Goal: Information Seeking & Learning: Learn about a topic

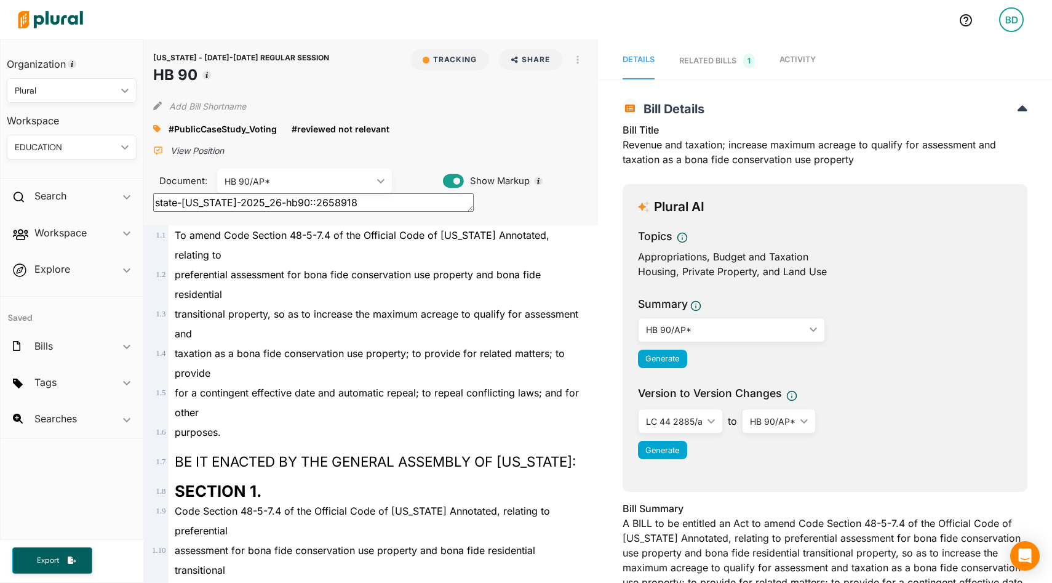
click at [65, 14] on img at bounding box center [50, 19] width 86 height 43
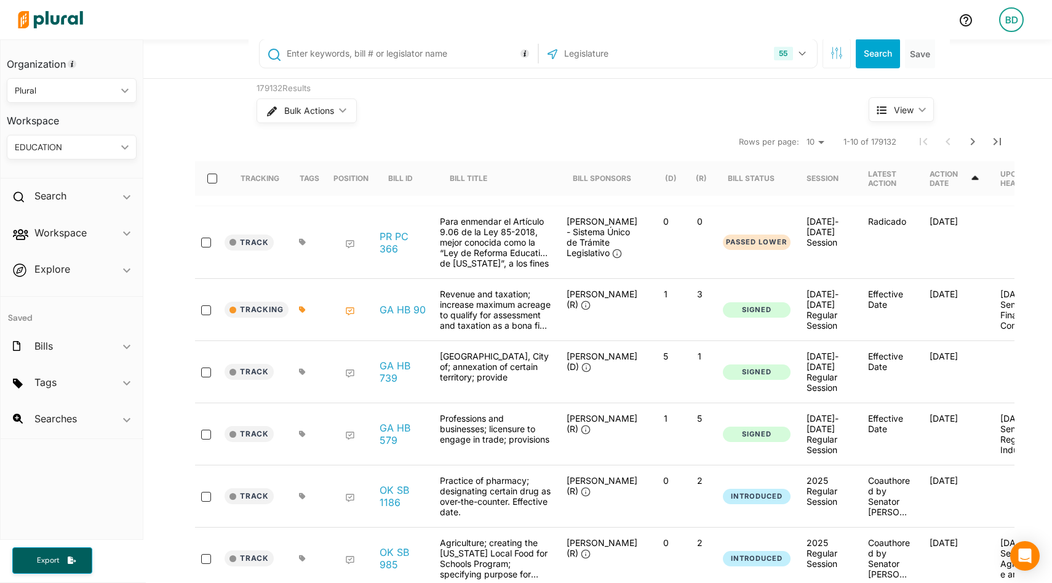
click at [81, 138] on div "EDUCATION ic_keyboard_arrow_down" at bounding box center [72, 147] width 130 height 25
click at [49, 255] on link "PLURAL" at bounding box center [64, 261] width 113 height 28
click at [126, 193] on span "ic_keyboard_arrow_down" at bounding box center [126, 198] width 7 height 18
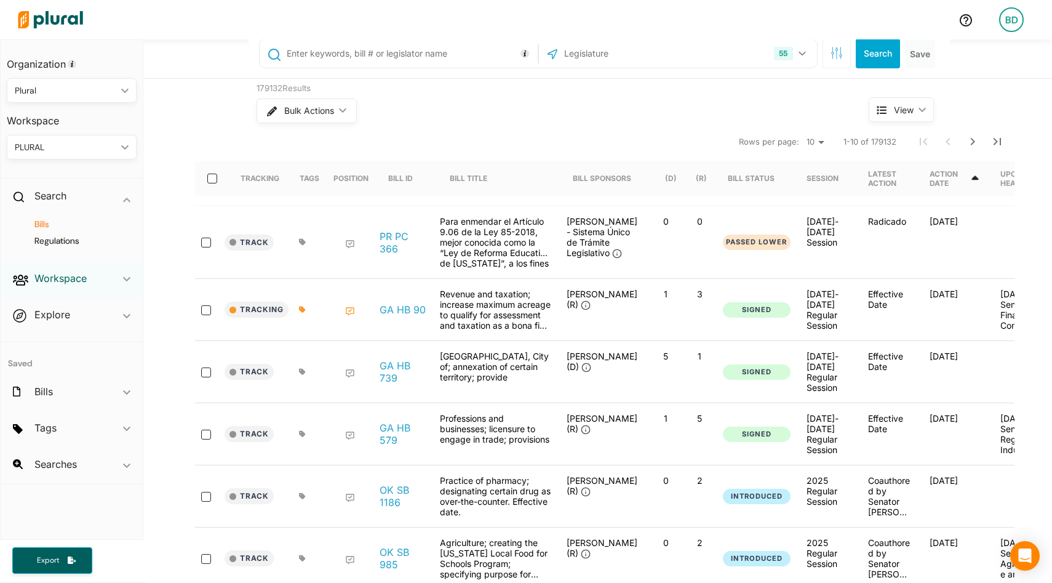
click at [73, 280] on h2 "Workspace" at bounding box center [60, 278] width 52 height 14
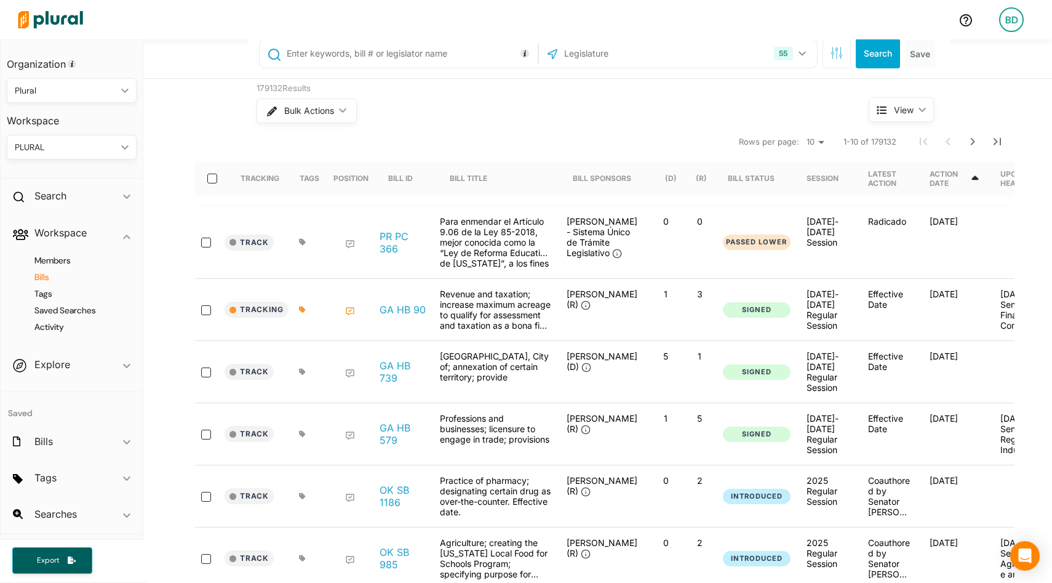
click at [42, 278] on h4 "Bills" at bounding box center [74, 277] width 111 height 12
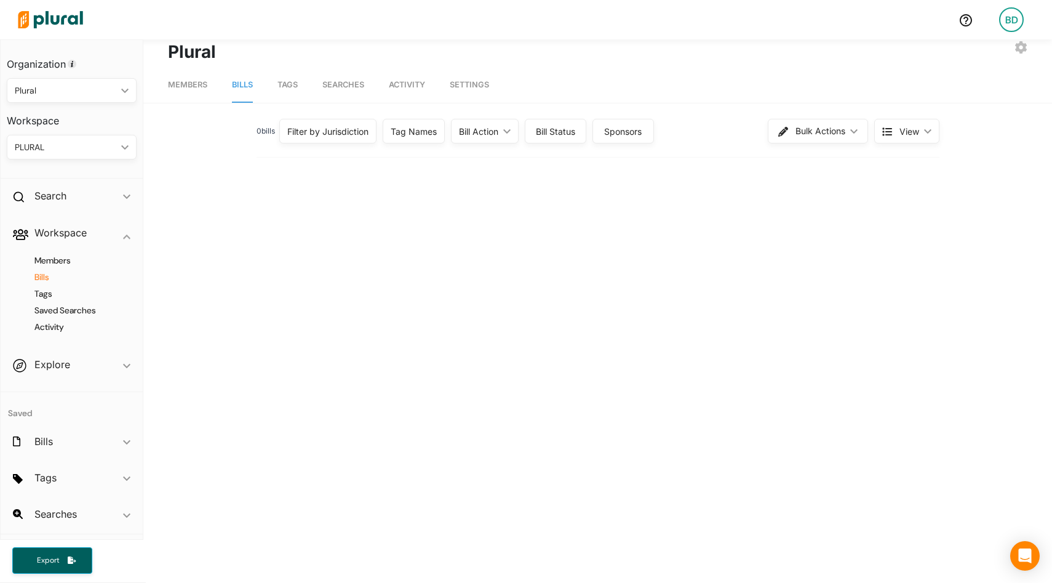
click at [343, 85] on span "Searches" at bounding box center [343, 84] width 42 height 9
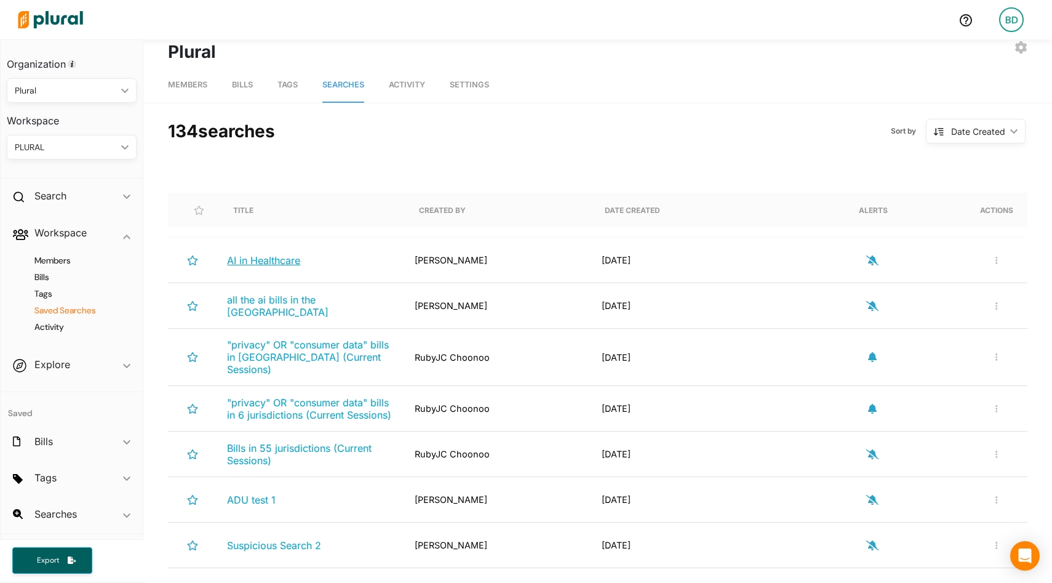
click at [286, 263] on span "AI in Healthcare" at bounding box center [263, 260] width 73 height 12
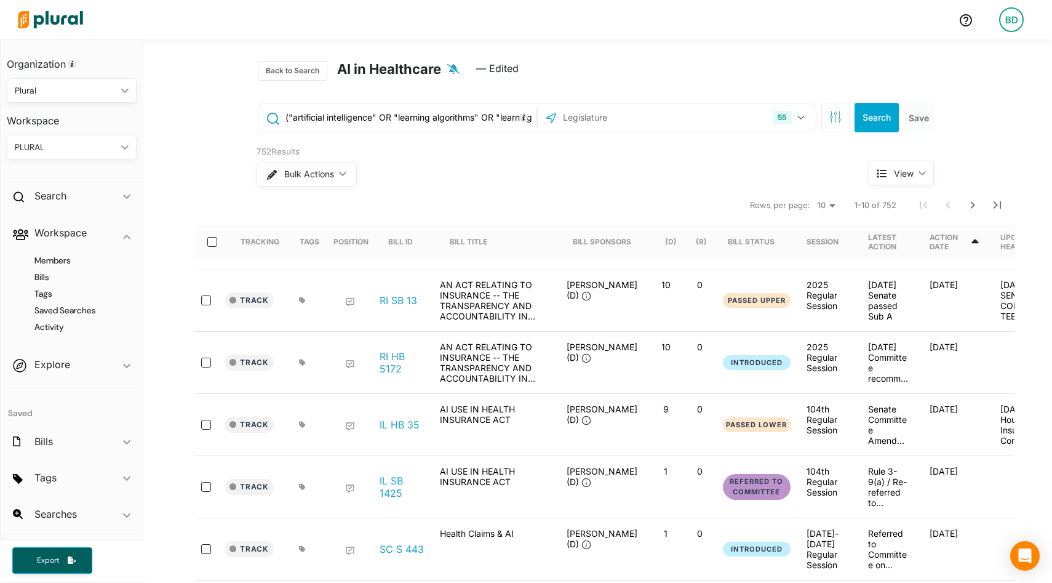
click at [376, 129] on input "("artificial intelligence" OR "learning algorithms" OR "learning algorithm" OR …" at bounding box center [408, 117] width 249 height 23
click at [374, 114] on input "("artificial intelligence" OR "learning algorithms" OR "learning algorithm" OR …" at bounding box center [408, 117] width 249 height 23
drag, startPoint x: 309, startPoint y: 113, endPoint x: 298, endPoint y: 113, distance: 10.5
click at [308, 113] on input "("artificial intelligence" OR "learning algorithms" OR "learning algorithm" OR …" at bounding box center [408, 117] width 249 height 23
drag, startPoint x: 291, startPoint y: 116, endPoint x: 503, endPoint y: 128, distance: 212.0
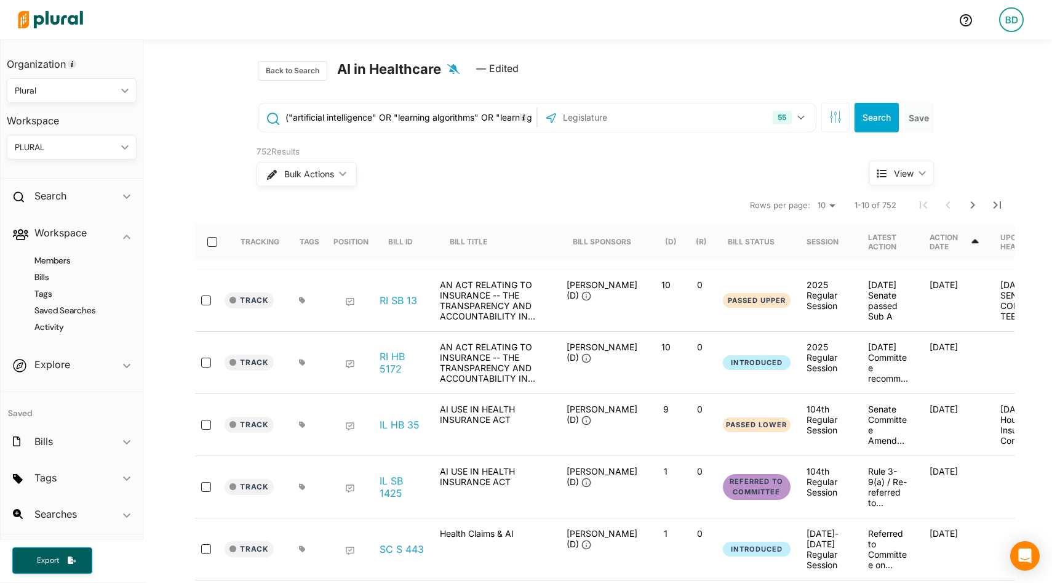
click at [503, 128] on input "("artificial intelligence" OR "learning algorithms" OR "learning algorithm" OR …" at bounding box center [408, 117] width 249 height 23
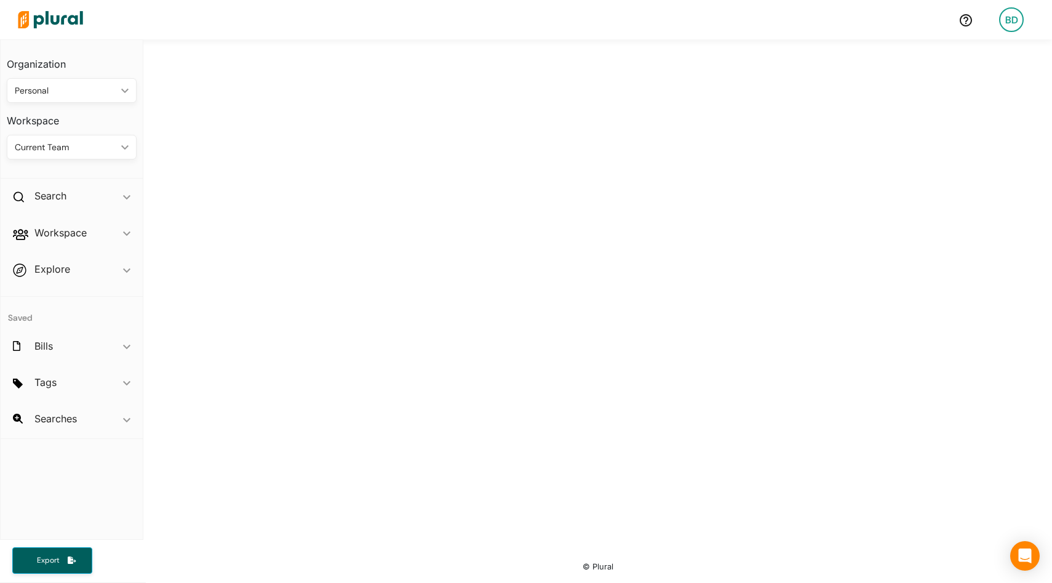
click at [65, 16] on img at bounding box center [50, 19] width 86 height 43
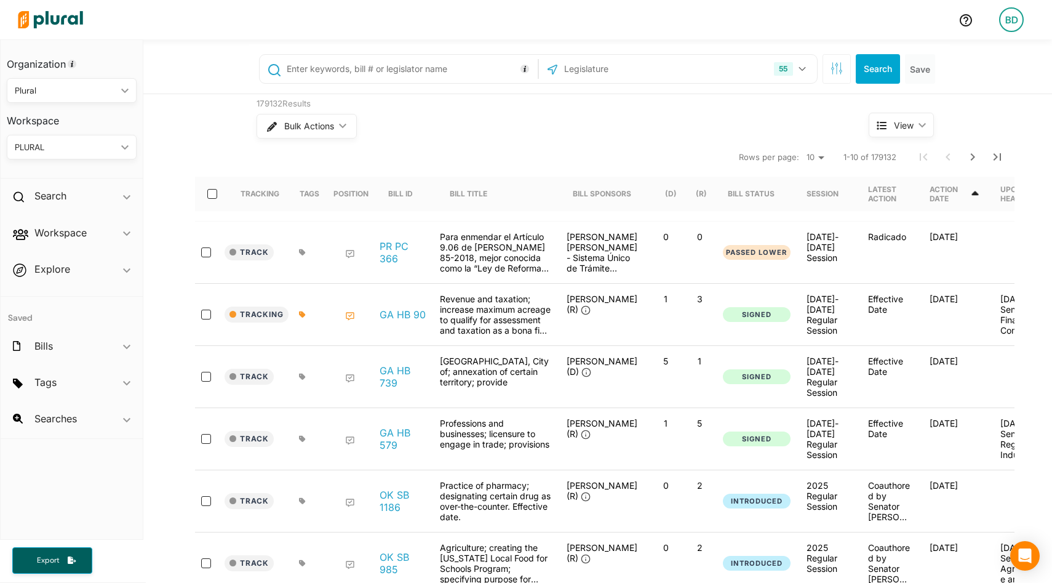
click at [421, 63] on input "text" at bounding box center [410, 68] width 249 height 23
type input ""junk fee""
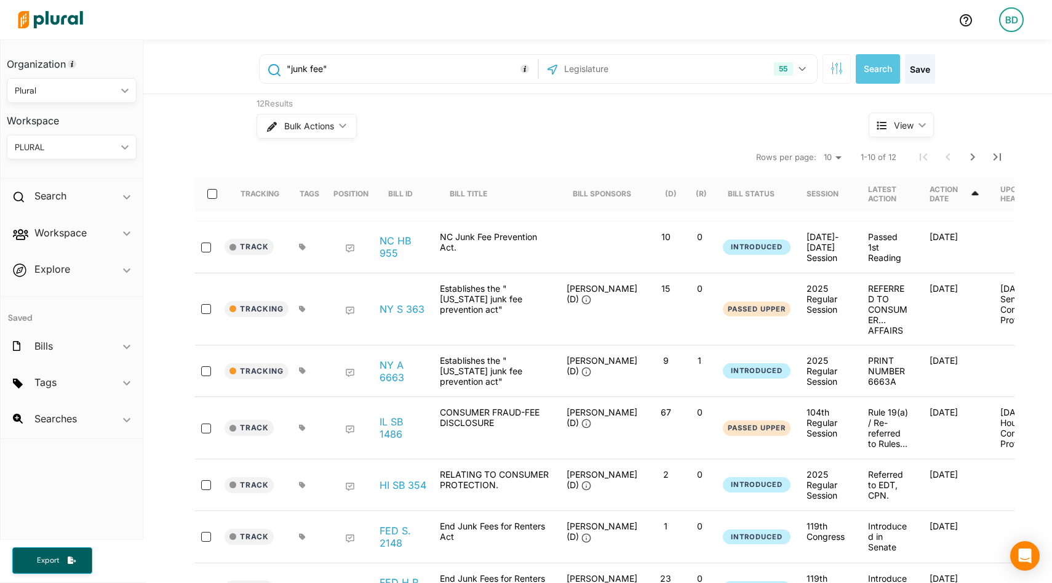
click at [124, 145] on icon "ic_keyboard_arrow_down" at bounding box center [122, 148] width 12 height 6
click at [188, 119] on div "12 Results Bulk Actions ic_keyboard_arrow_down View ic_keyboard_arrow_down Trac…" at bounding box center [597, 442] width 909 height 697
click at [410, 306] on link "NY S 363" at bounding box center [402, 309] width 45 height 12
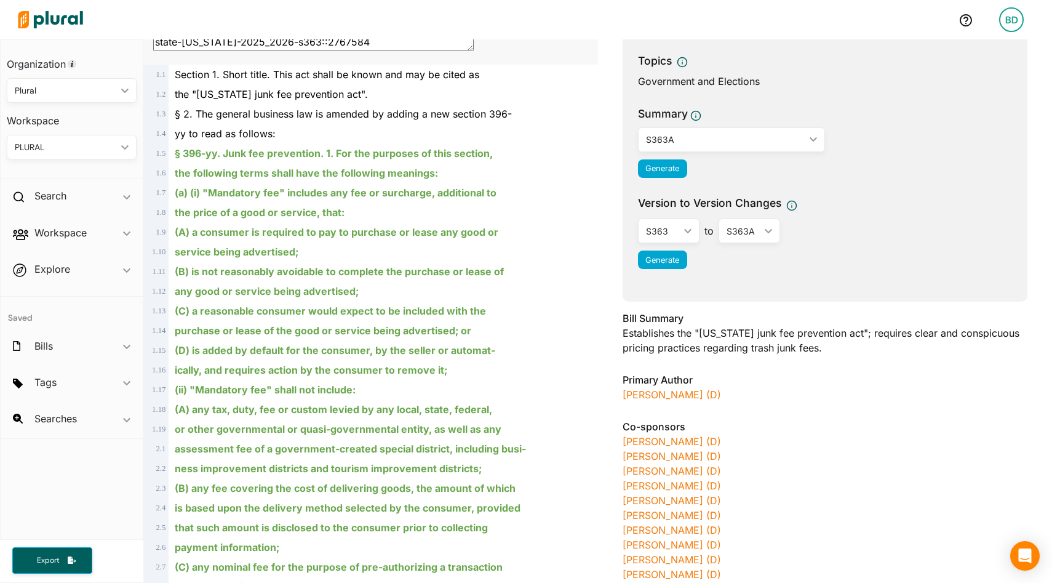
scroll to position [223, 0]
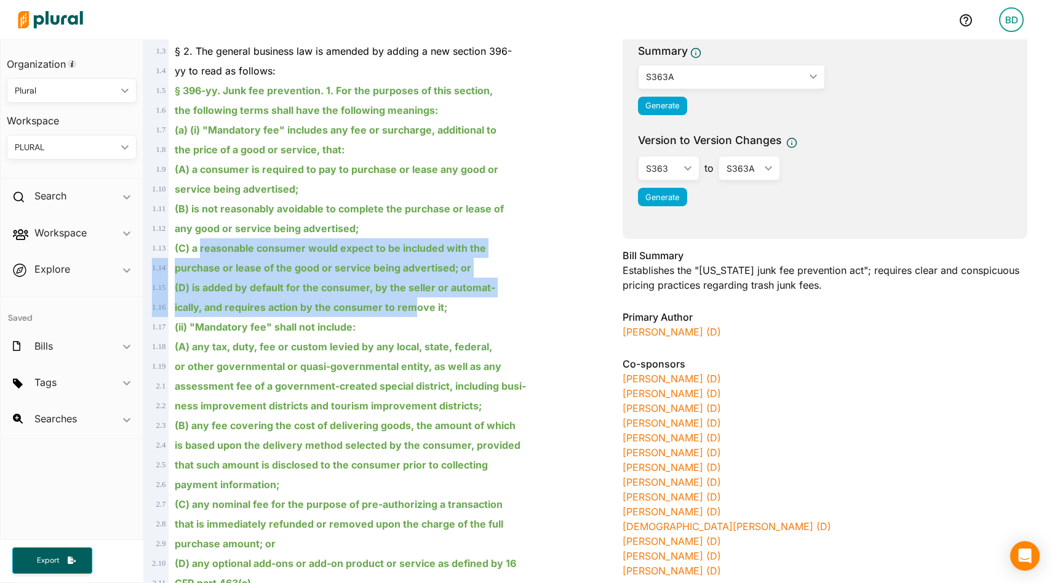
drag, startPoint x: 415, startPoint y: 312, endPoint x: 202, endPoint y: 241, distance: 225.1
click at [374, 348] on html "BD Organization Plural ic_keyboard_arrow_down Personal Plural Workspace PLURAL …" at bounding box center [526, 291] width 1052 height 583
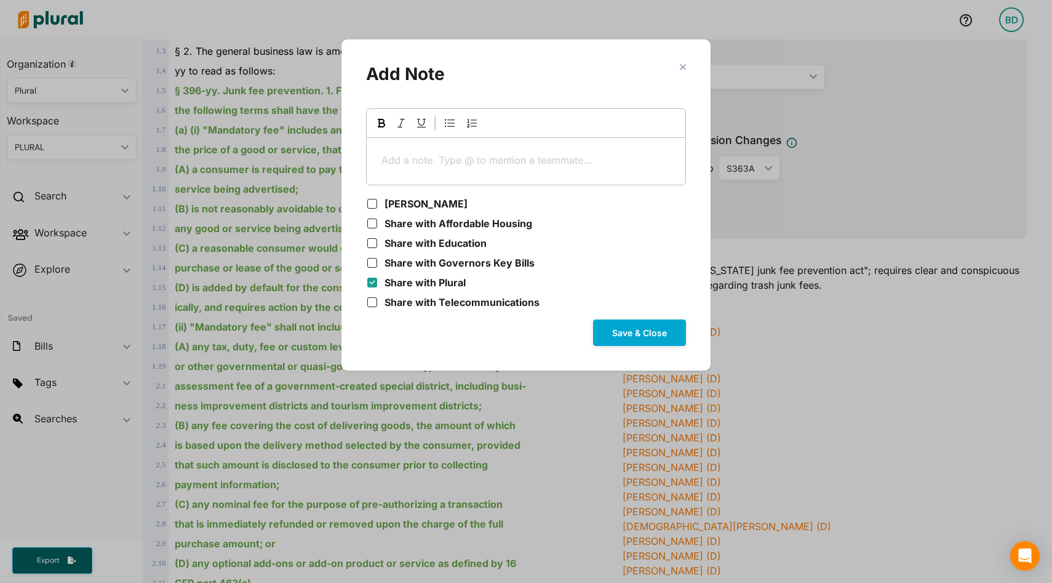
click at [425, 145] on div "Add a note. Type @ to mention a teammate... ﻿" at bounding box center [526, 161] width 319 height 47
click at [686, 64] on section "close Add Note @[PERSON_NAME] this is whwat you were looking [PERSON_NAME] Shar…" at bounding box center [526, 205] width 345 height 306
click at [680, 69] on polygon "Modal" at bounding box center [682, 67] width 10 height 10
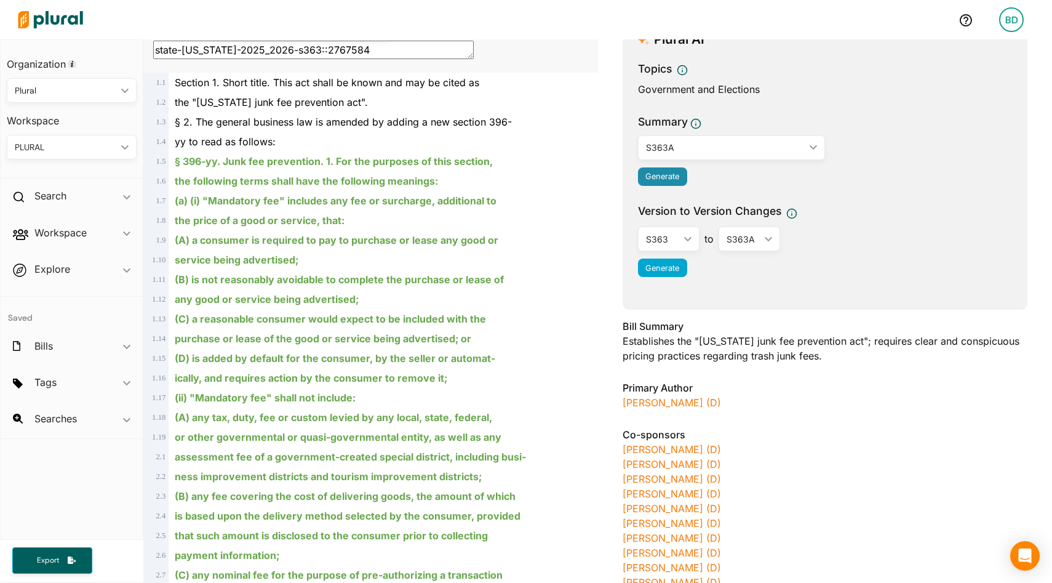
scroll to position [146, 0]
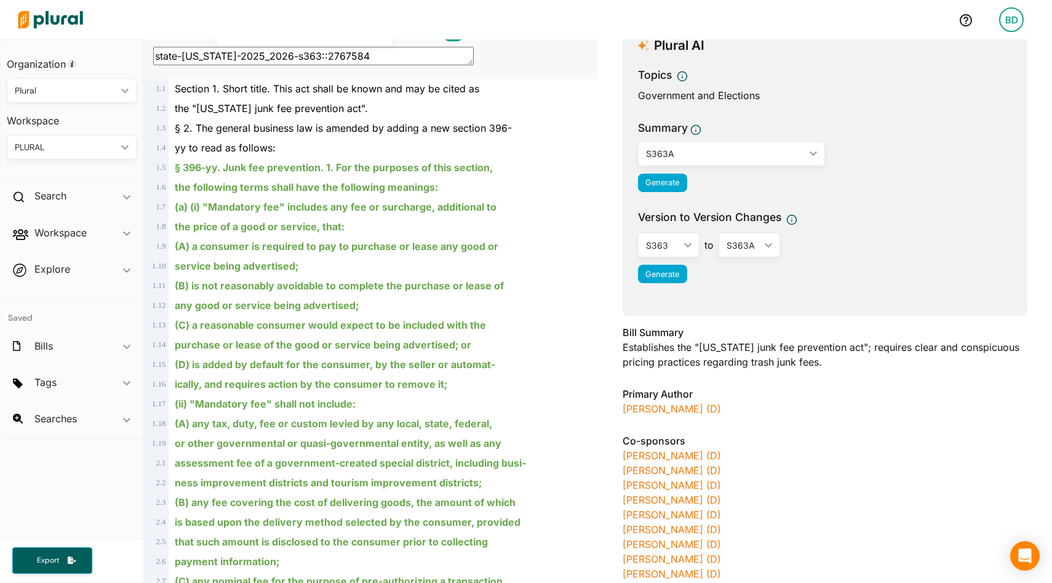
click at [665, 154] on div "S363A" at bounding box center [725, 153] width 159 height 13
click at [838, 182] on div "Generate" at bounding box center [825, 183] width 374 height 18
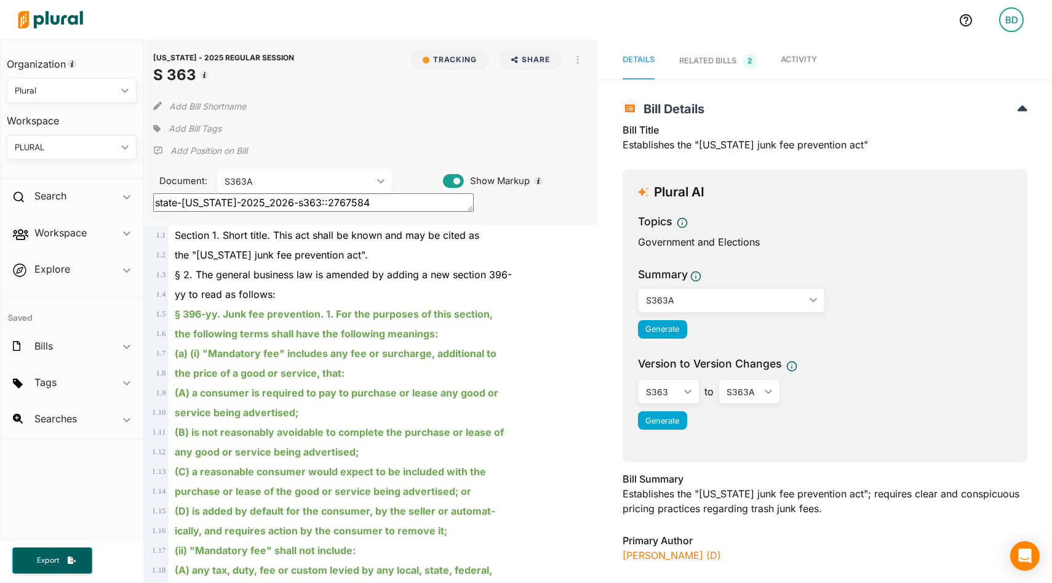
click at [705, 50] on link "RELATED BILLS 2" at bounding box center [717, 60] width 77 height 37
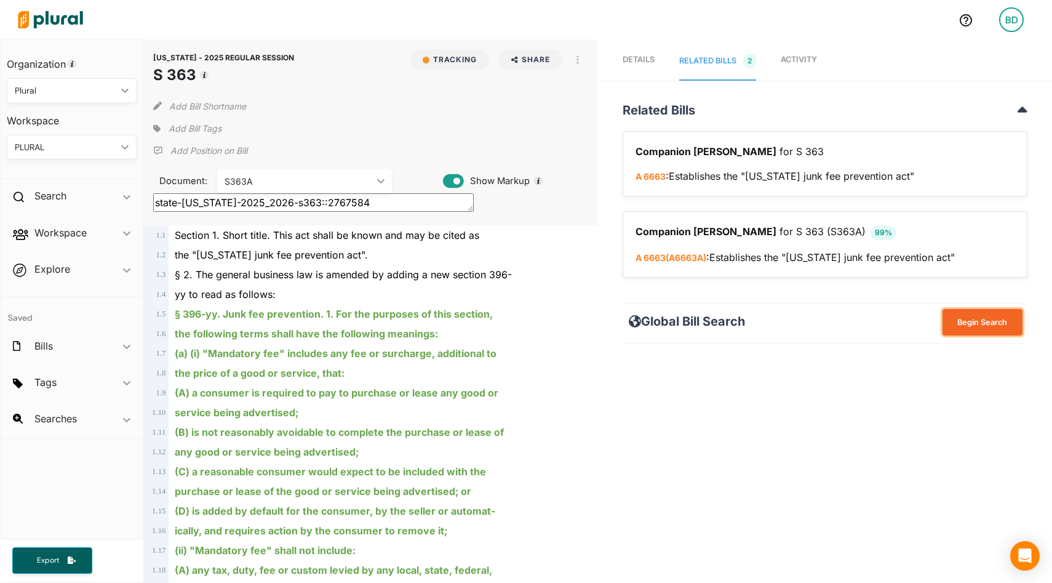
click at [983, 318] on button "Begin Search" at bounding box center [983, 322] width 80 height 26
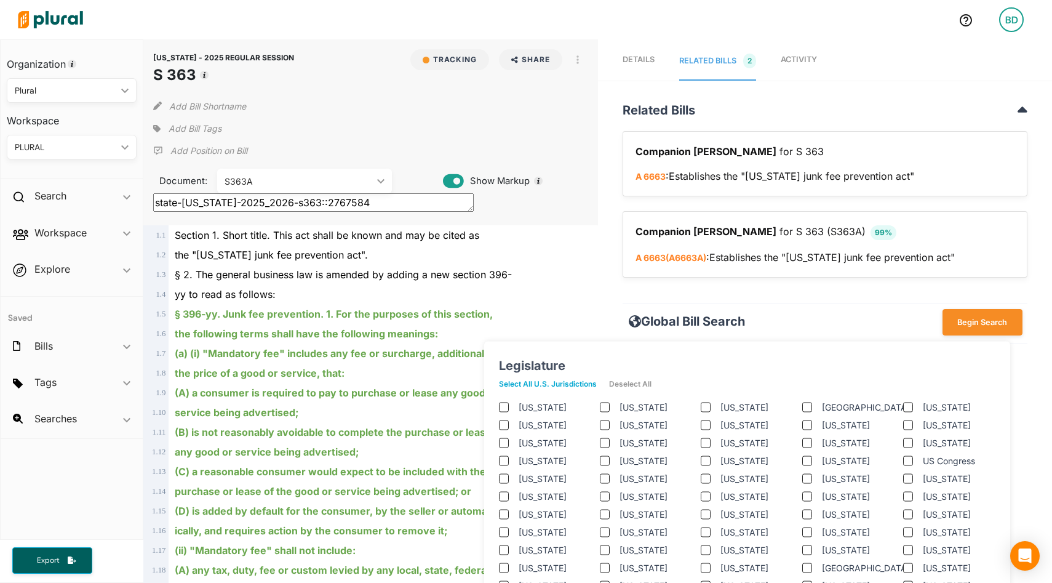
click at [548, 382] on jurisdictions "Select All U.S. Jurisdictions" at bounding box center [554, 384] width 110 height 18
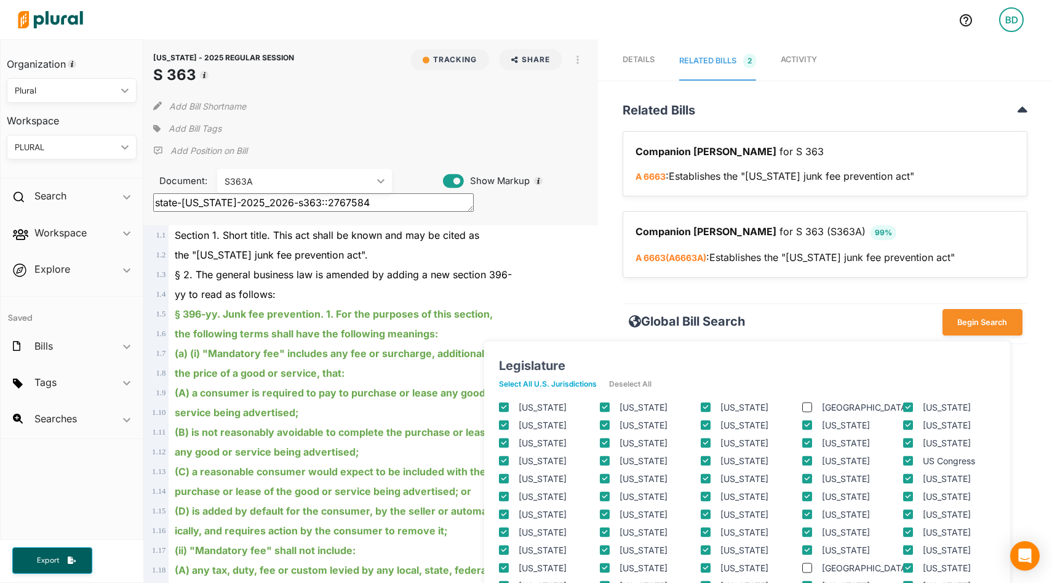
checkbox input "true"
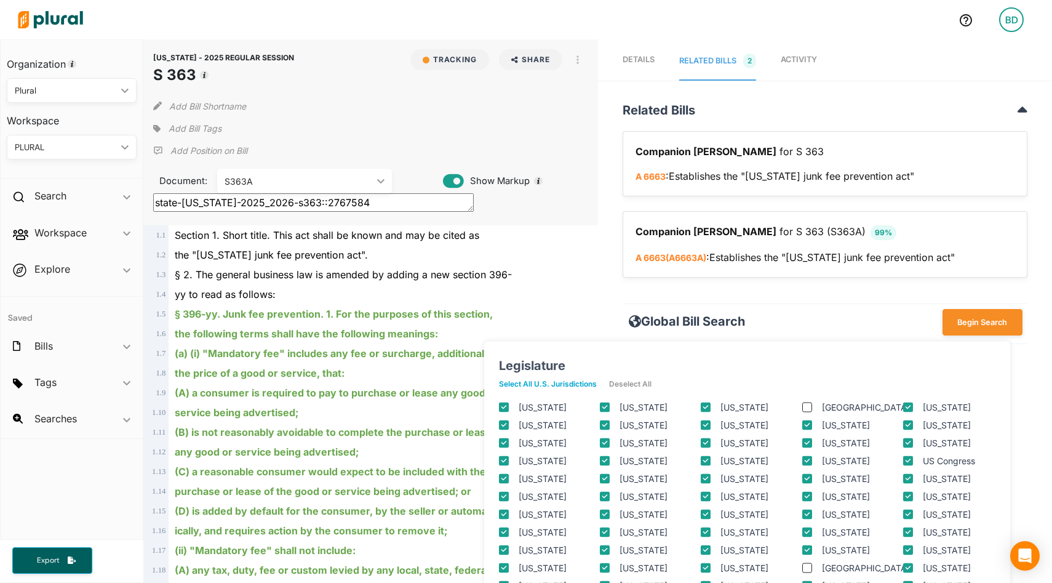
checkbox input "true"
checkbox columbia "true"
checkbox input "true"
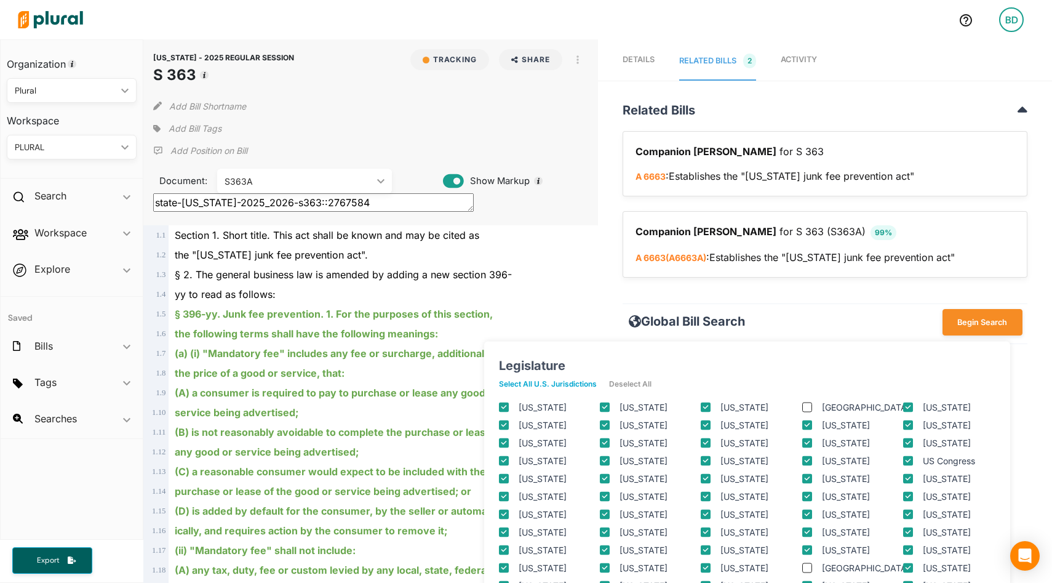
checkbox input "true"
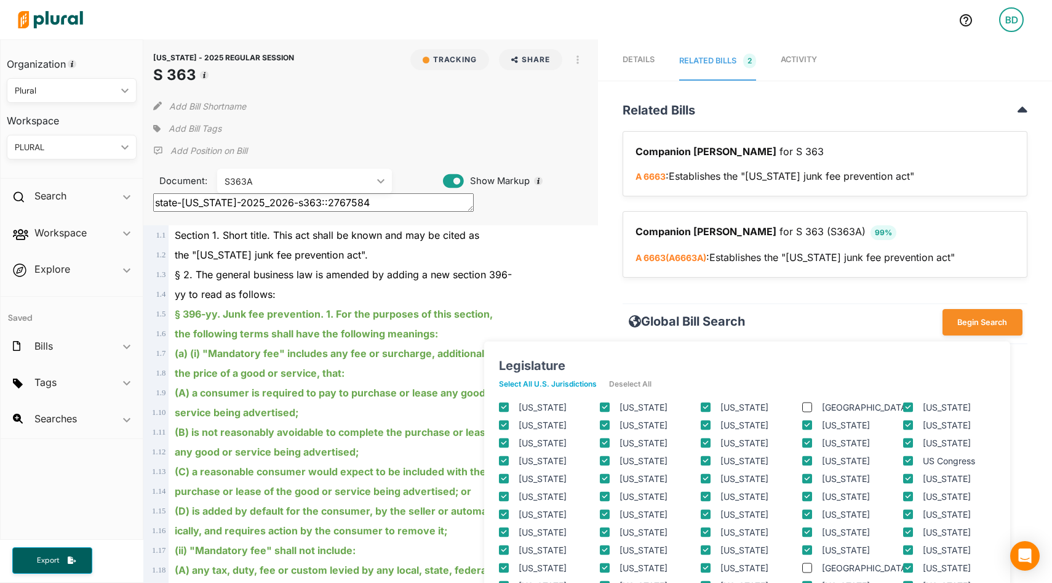
checkbox input "true"
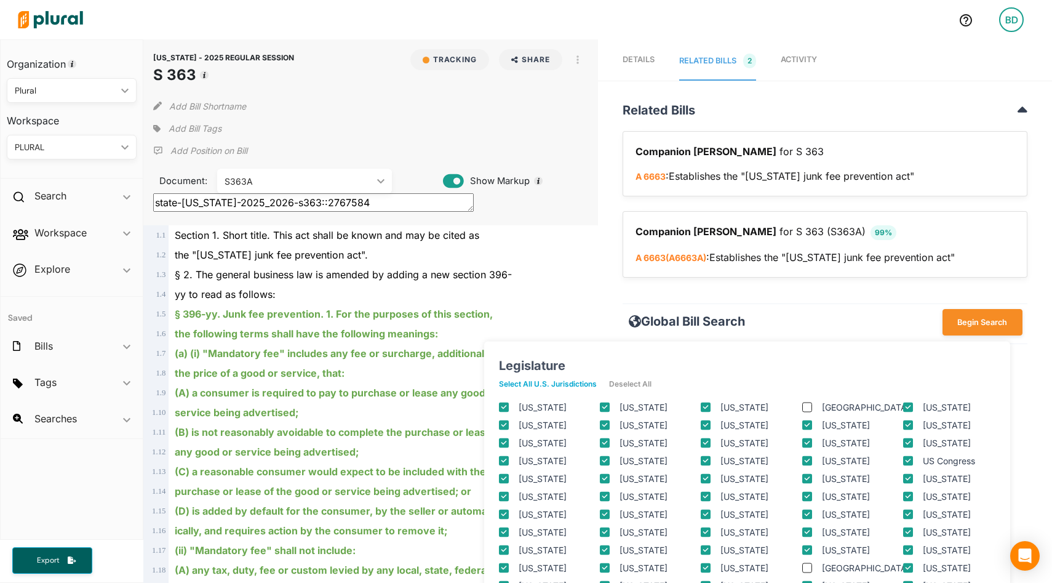
checkbox input "true"
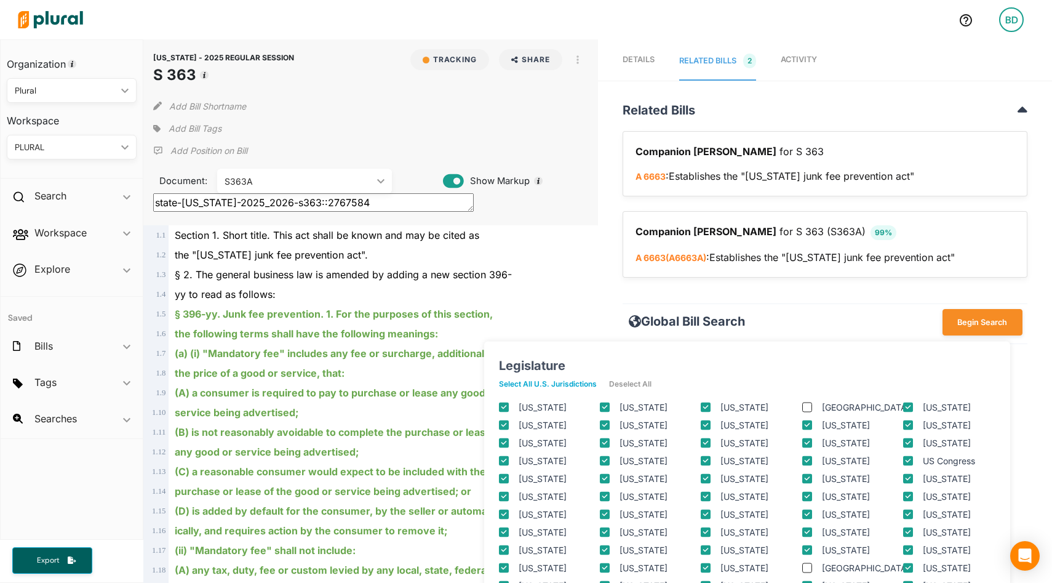
checkbox input "true"
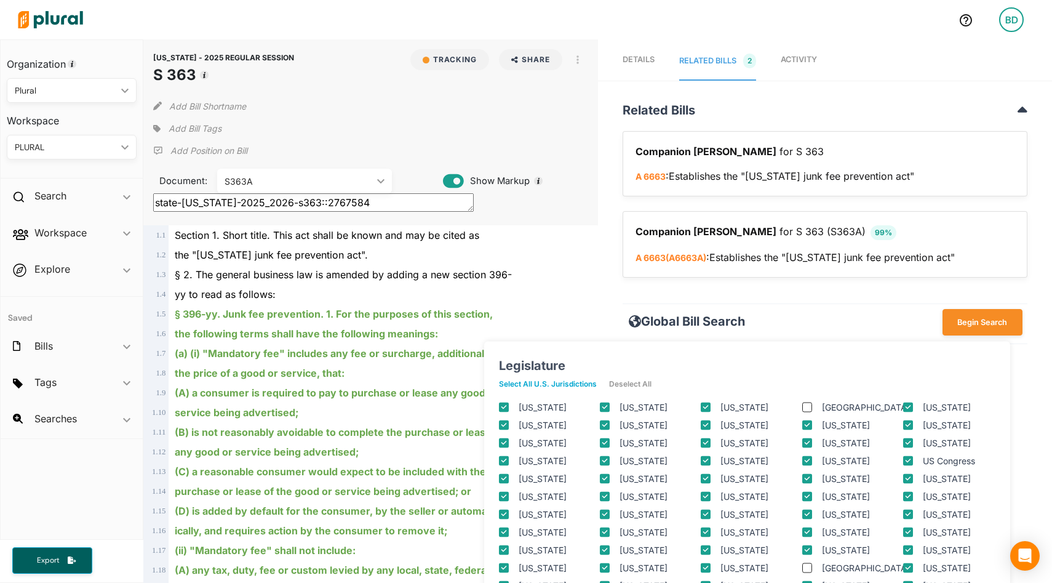
checkbox input "true"
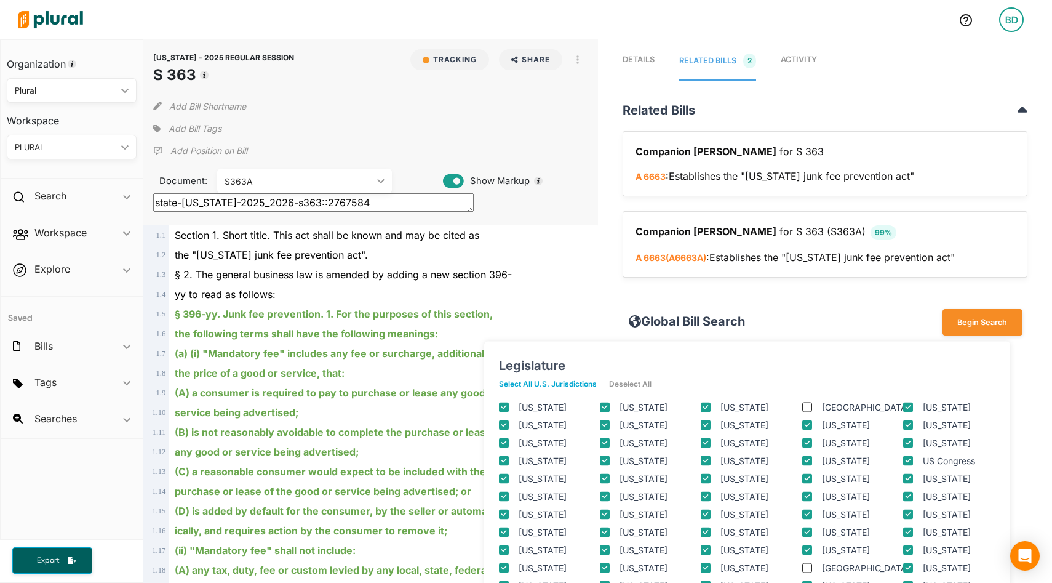
checkbox input "true"
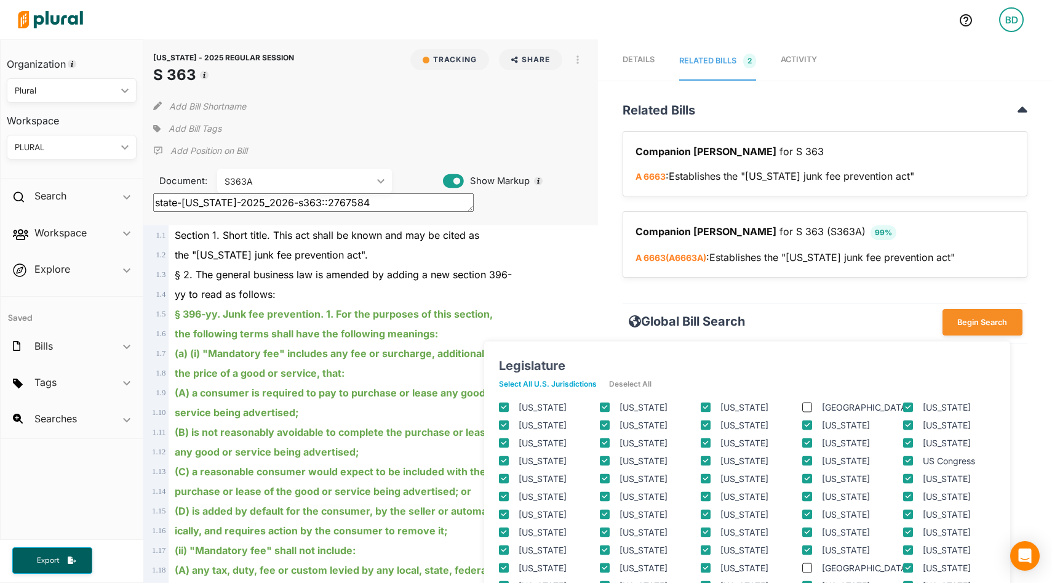
checkbox input "true"
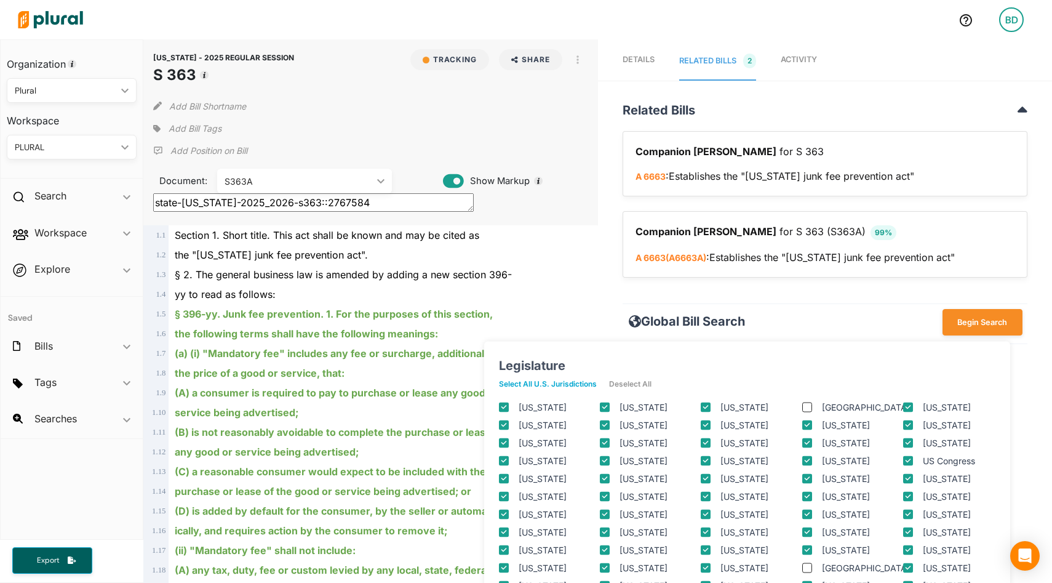
checkbox input "true"
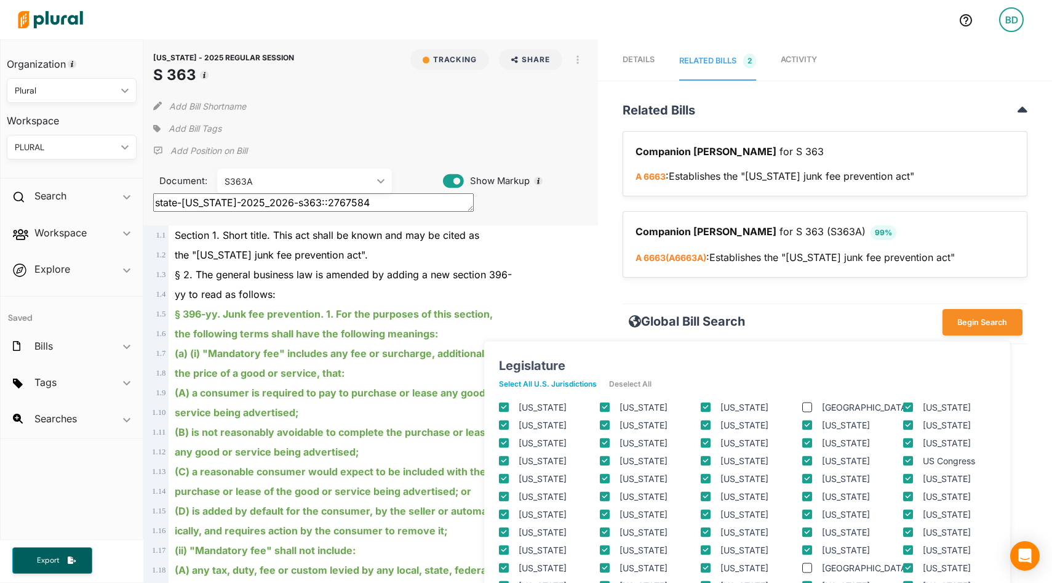
checkbox input "true"
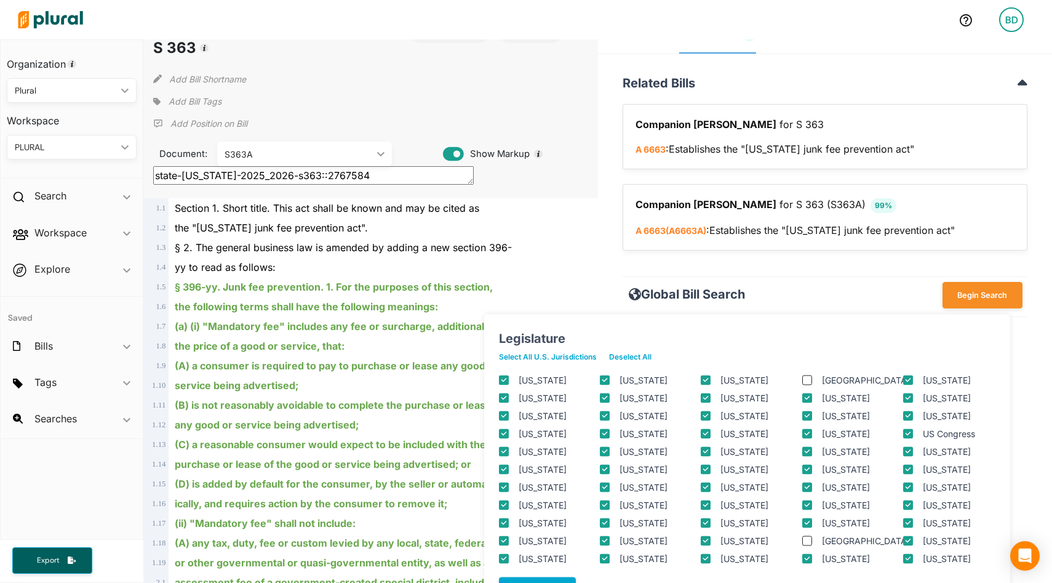
scroll to position [19, 0]
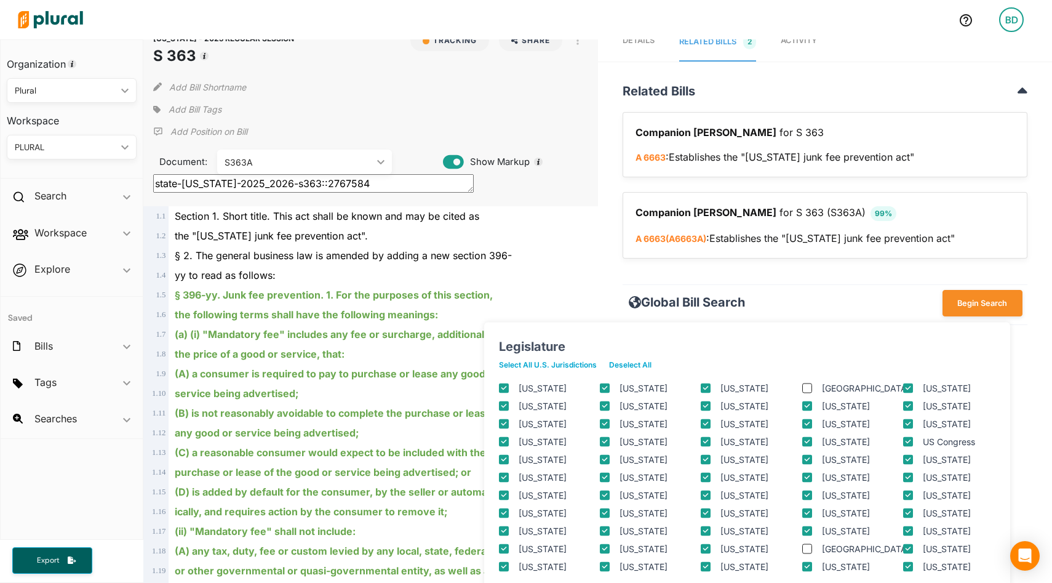
click at [570, 250] on div "§ 2. The general business law is amended by adding a new section 396-" at bounding box center [376, 256] width 415 height 20
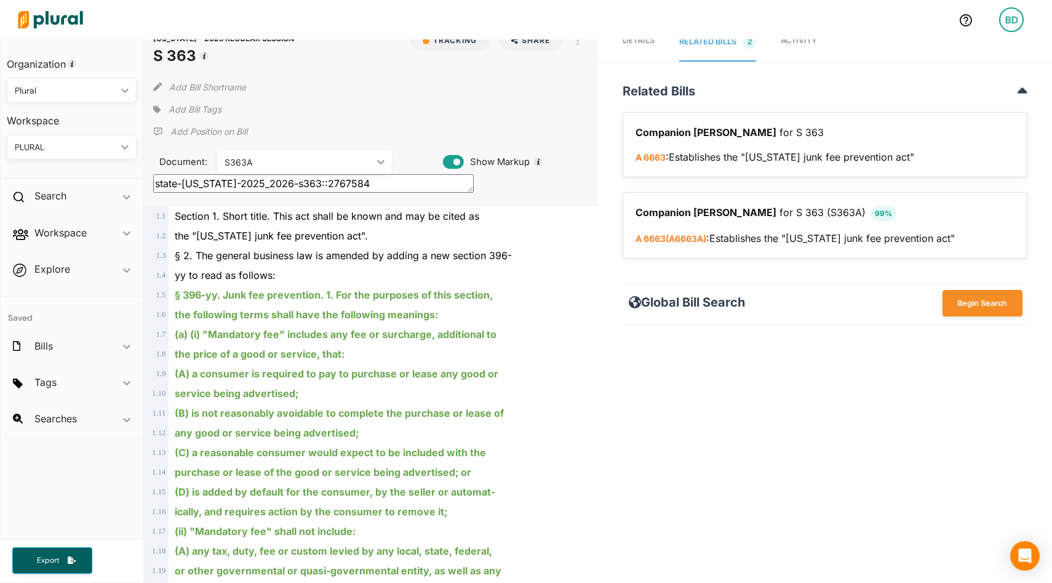
scroll to position [0, 0]
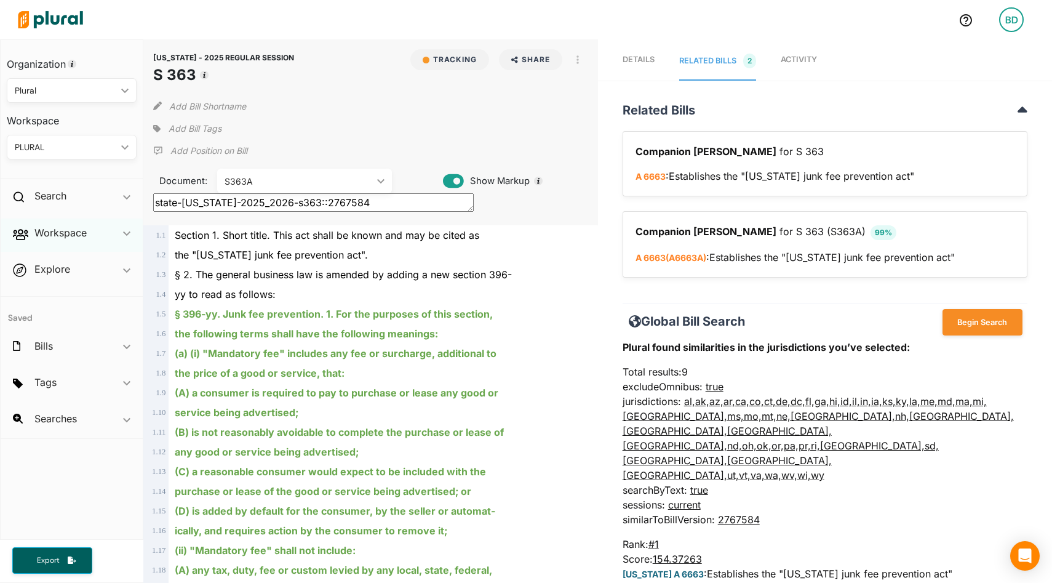
click at [127, 233] on icon "ic_keyboard_arrow_down" at bounding box center [126, 234] width 7 height 6
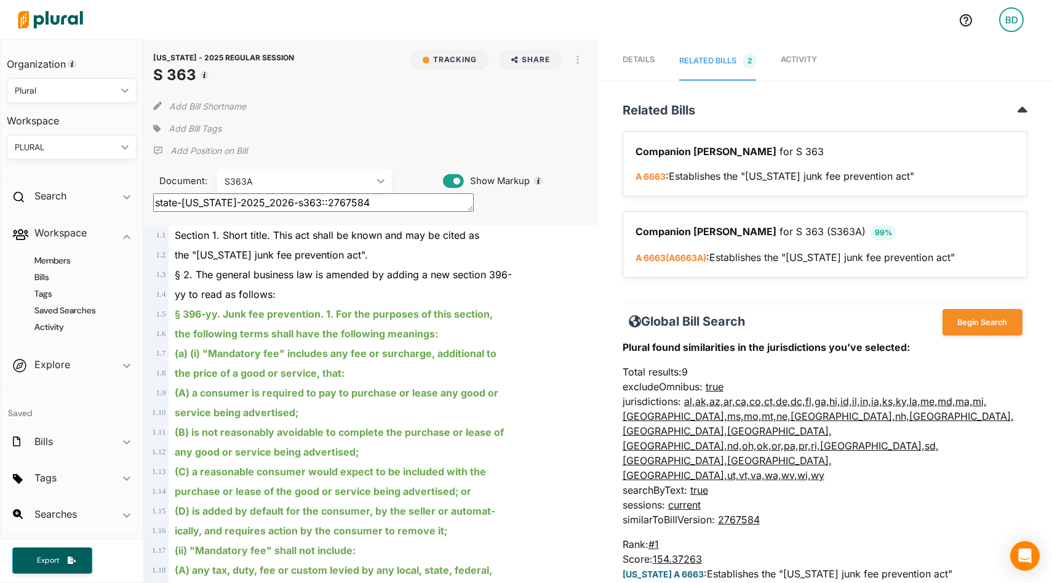
click at [641, 55] on span "Details" at bounding box center [639, 59] width 32 height 9
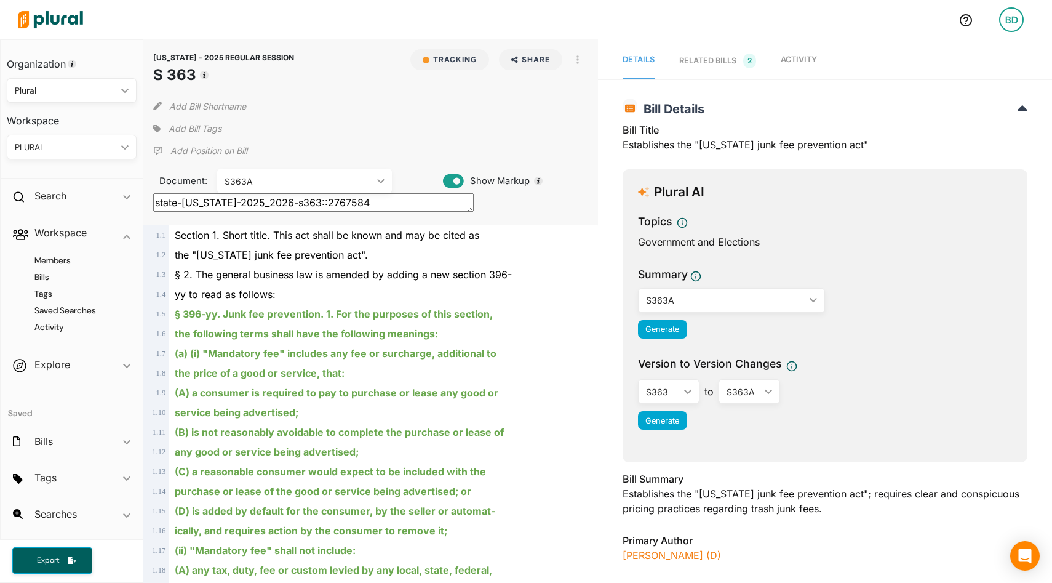
click at [57, 31] on img at bounding box center [50, 19] width 86 height 43
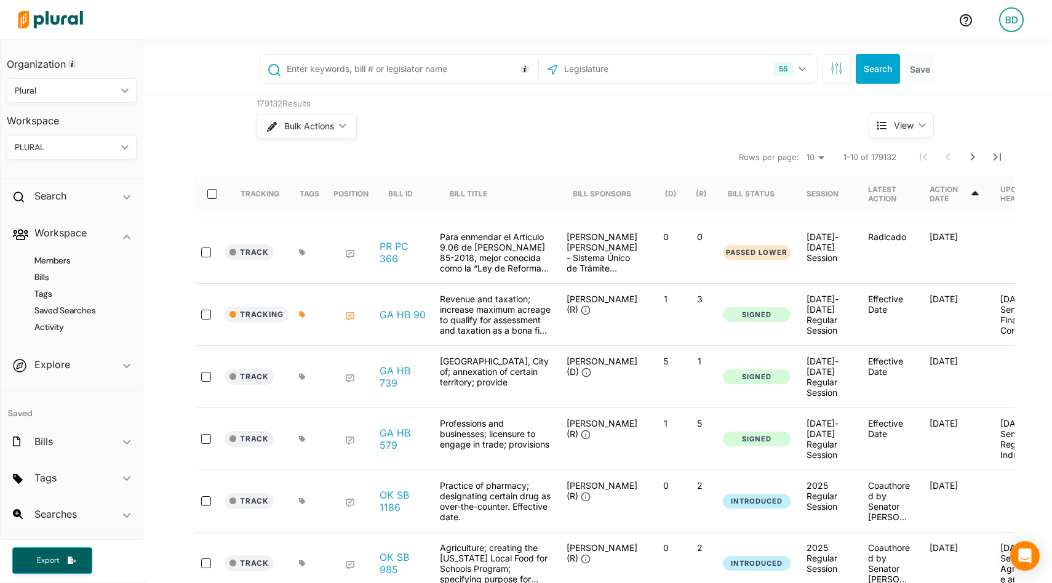
drag, startPoint x: 434, startPoint y: 78, endPoint x: 428, endPoint y: 92, distance: 16.2
click at [434, 78] on input "text" at bounding box center [410, 68] width 249 height 23
click at [399, 314] on link "GA HB 90" at bounding box center [403, 314] width 46 height 12
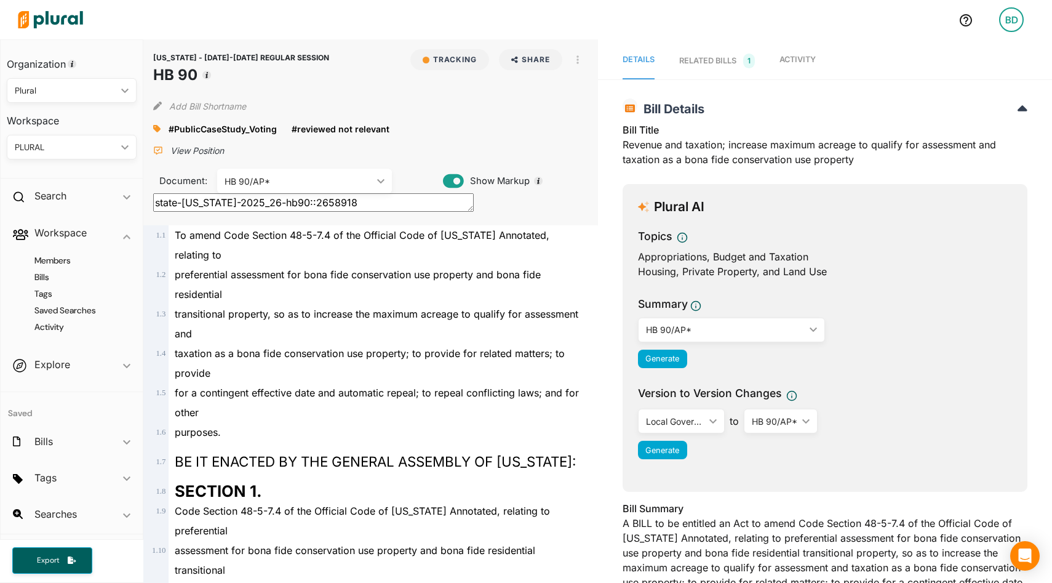
click at [716, 62] on div "RELATED BILLS 1" at bounding box center [717, 61] width 76 height 15
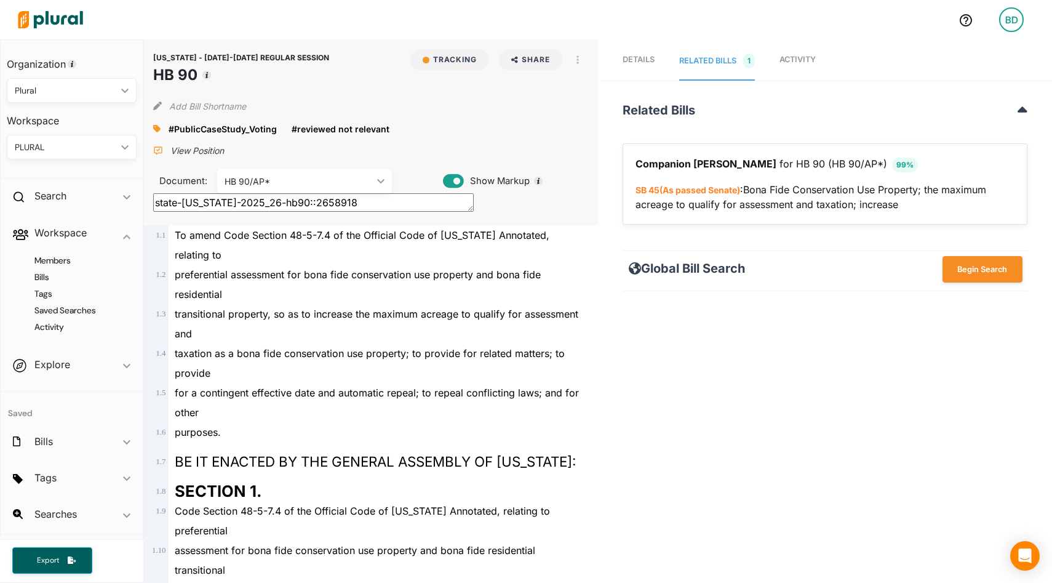
click at [79, 17] on img at bounding box center [50, 19] width 86 height 43
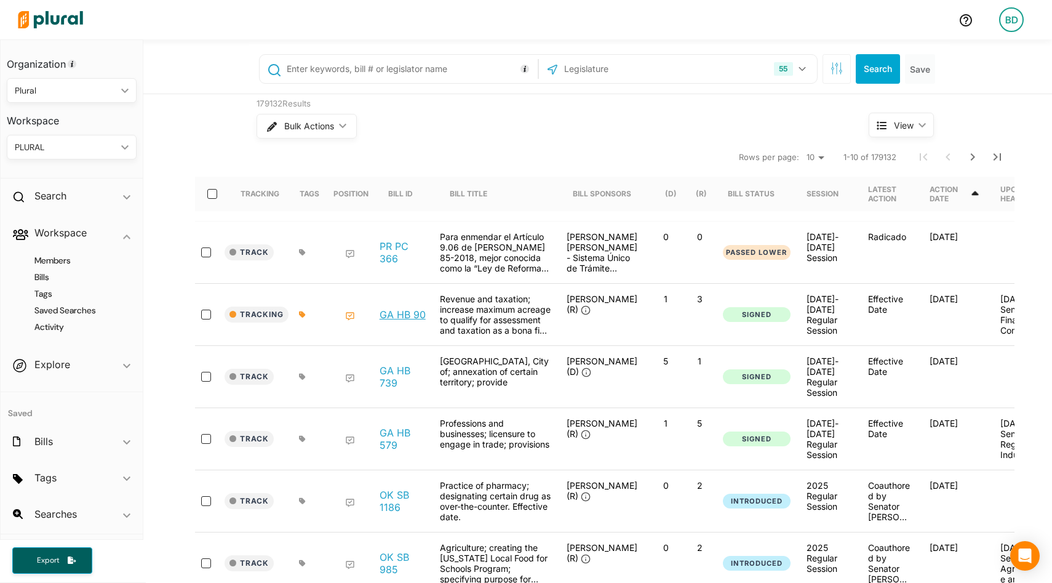
click at [404, 317] on link "GA HB 90" at bounding box center [403, 314] width 46 height 12
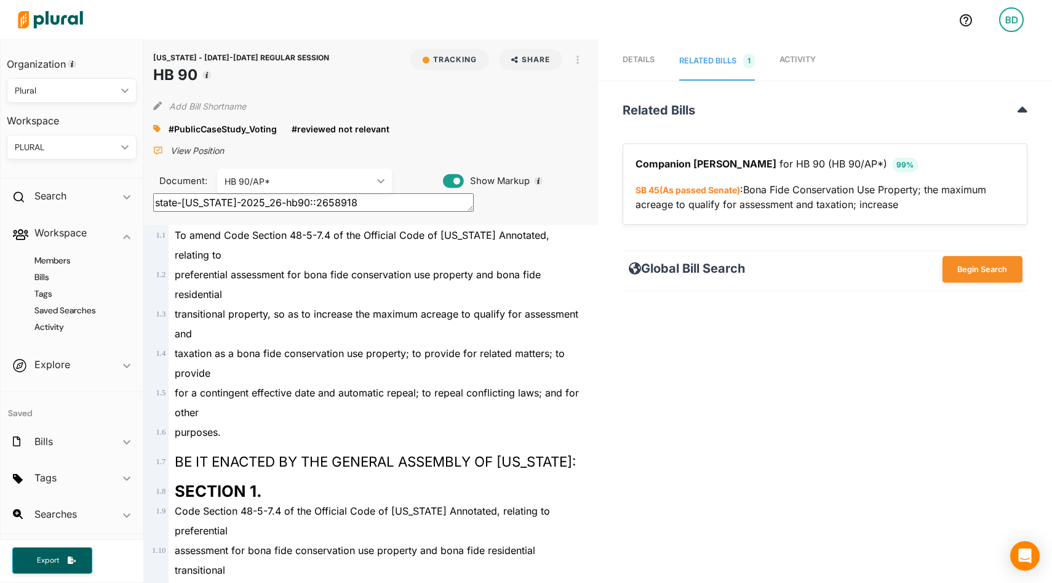
click at [645, 57] on span "Details" at bounding box center [639, 59] width 32 height 9
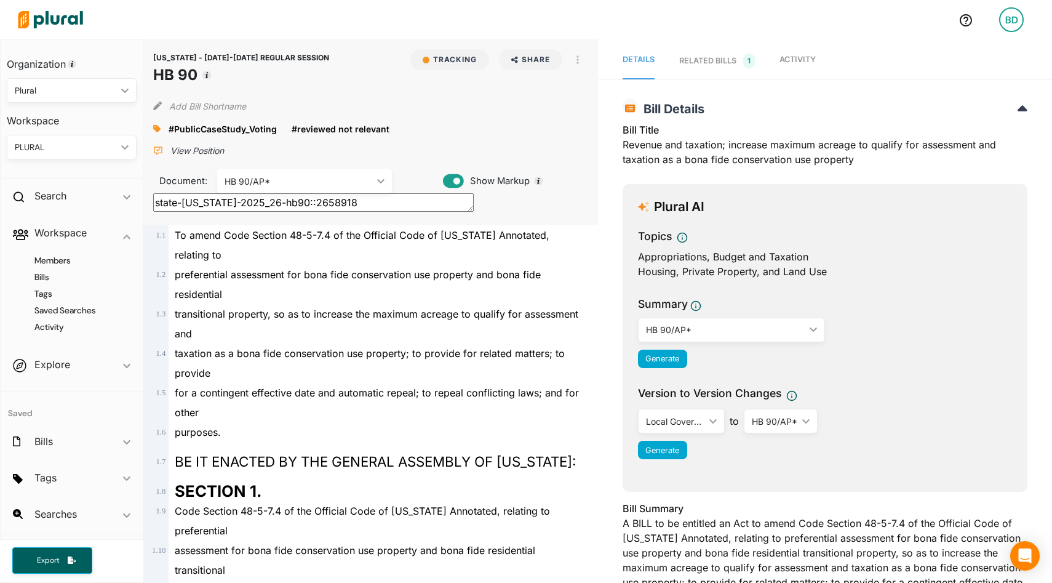
click at [666, 369] on div "Summary HB 90/AP* ic_keyboard_arrow_down LC 44 2885/a Local Government Fiscal N…" at bounding box center [825, 335] width 374 height 79
click at [663, 361] on span "Generate" at bounding box center [662, 358] width 34 height 9
click at [698, 335] on div "HB 90/AP*" at bounding box center [725, 329] width 159 height 13
click at [679, 361] on div "LC 44 2885/a" at bounding box center [712, 359] width 128 height 10
click at [662, 362] on span "Generate" at bounding box center [662, 358] width 34 height 9
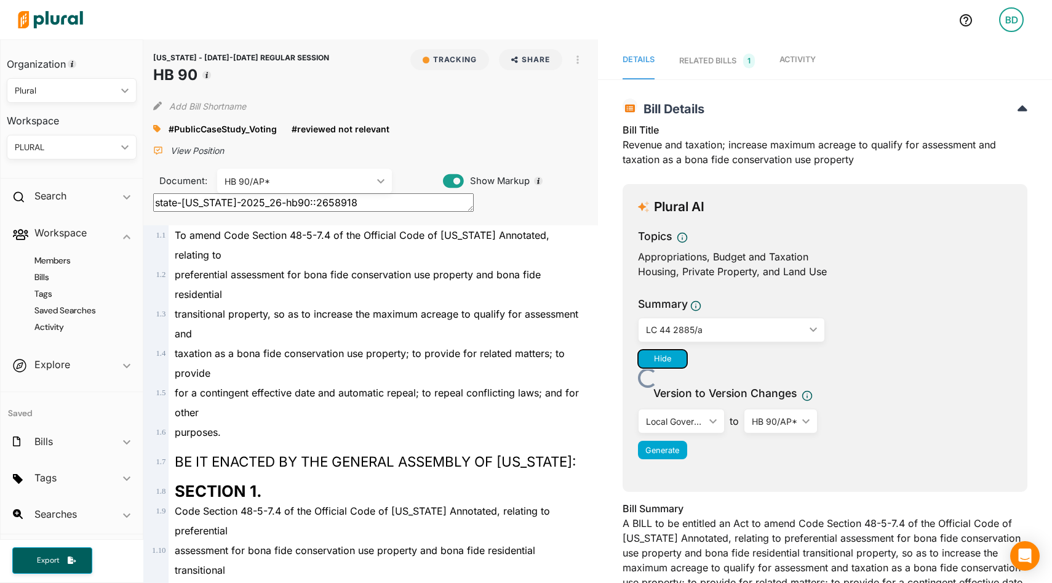
scroll to position [45, 0]
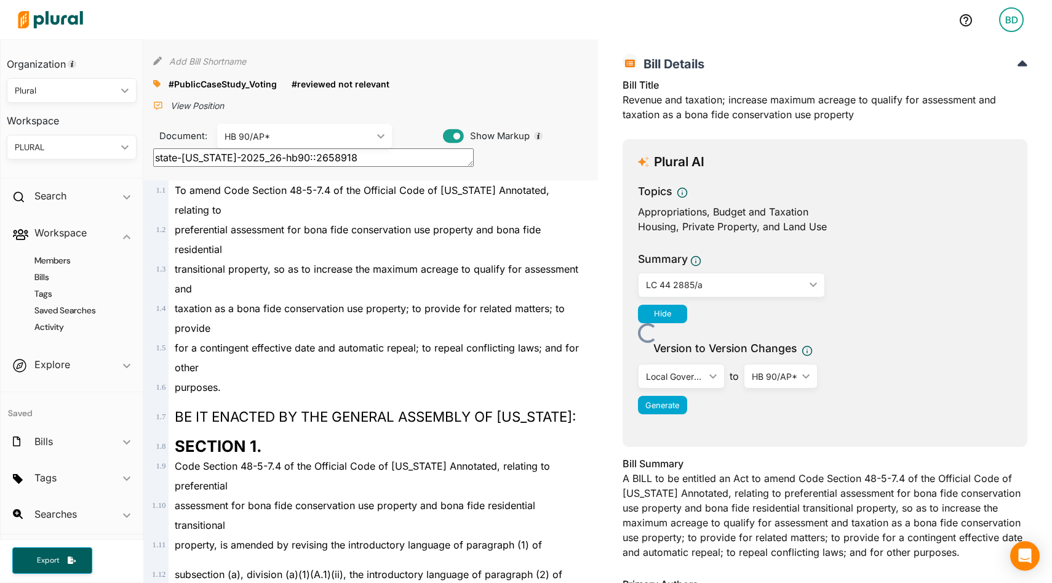
click at [783, 526] on div "Bill Summary A BILL to be entitled an Act to amend Code Section 48-5-7.4 of the…" at bounding box center [825, 511] width 405 height 111
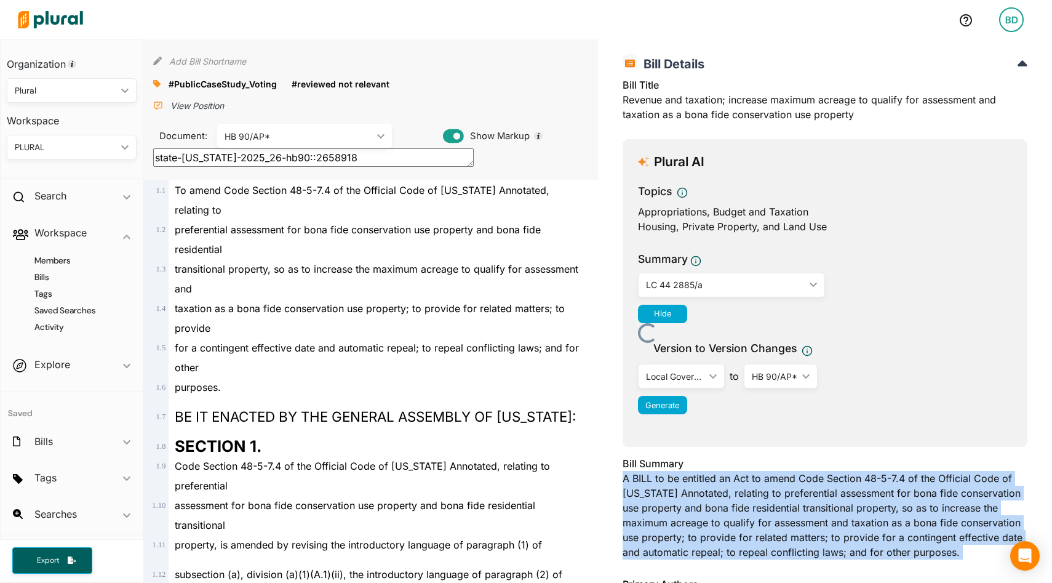
click at [783, 526] on div "Bill Summary A BILL to be entitled an Act to amend Code Section 48-5-7.4 of the…" at bounding box center [825, 511] width 405 height 111
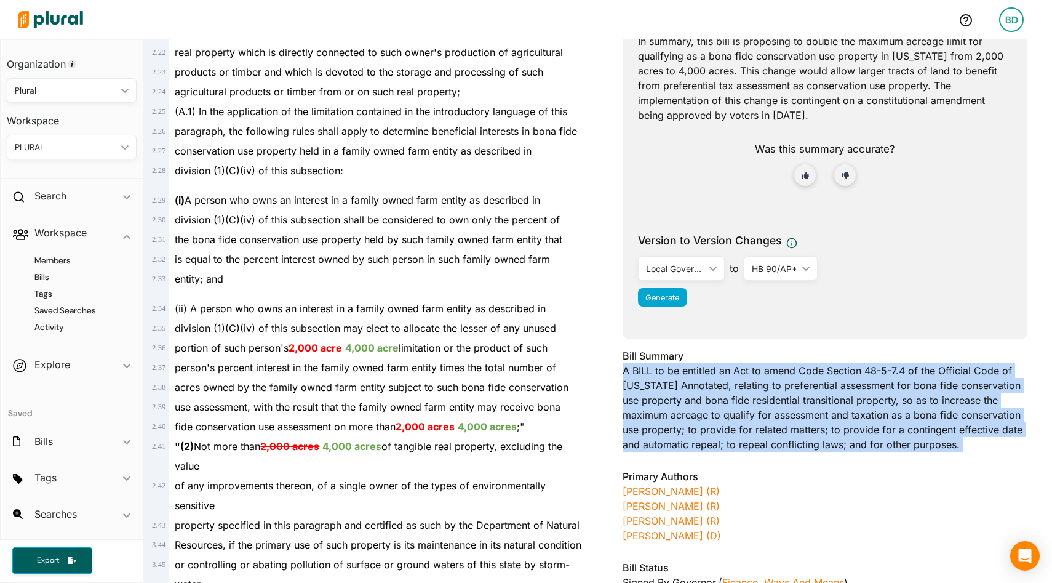
scroll to position [786, 0]
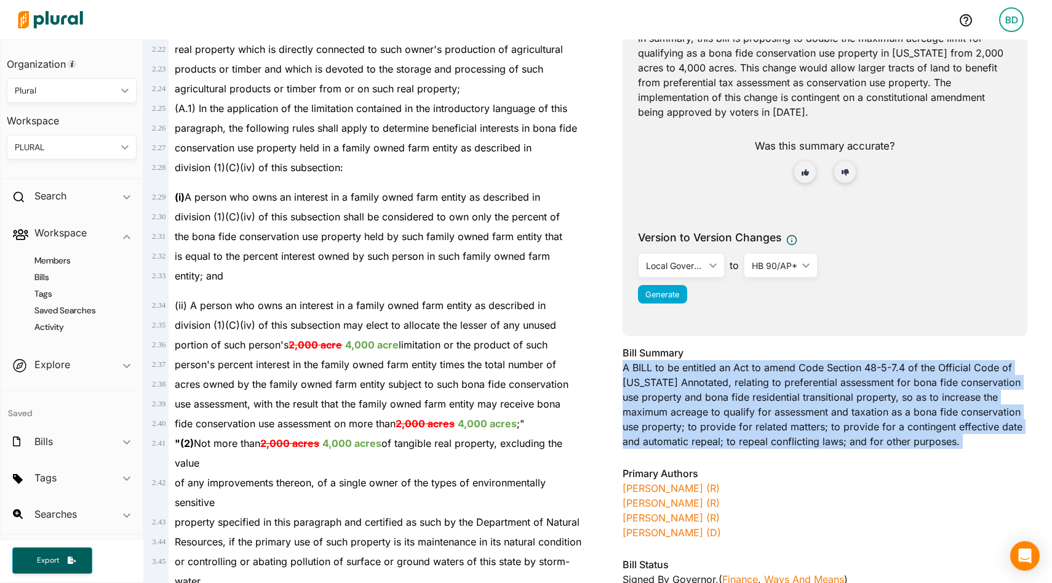
click at [861, 407] on div "Bill Summary A BILL to be entitled an Act to amend Code Section 48-5-7.4 of the…" at bounding box center [825, 400] width 405 height 111
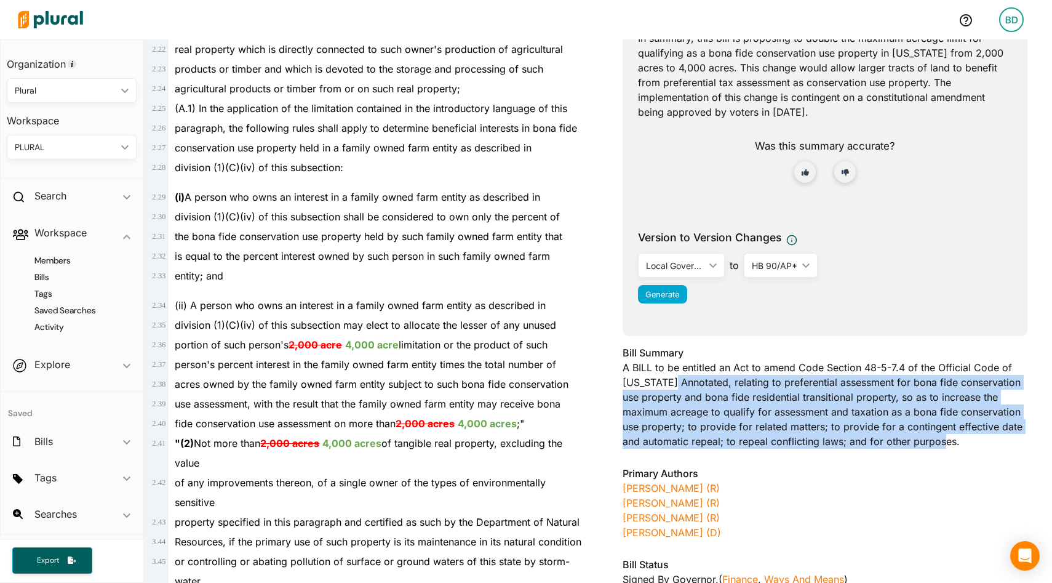
drag, startPoint x: 946, startPoint y: 449, endPoint x: 676, endPoint y: 382, distance: 278.5
click at [676, 382] on div "Bill Summary A BILL to be entitled an Act to amend Code Section 48-5-7.4 of the…" at bounding box center [825, 400] width 405 height 111
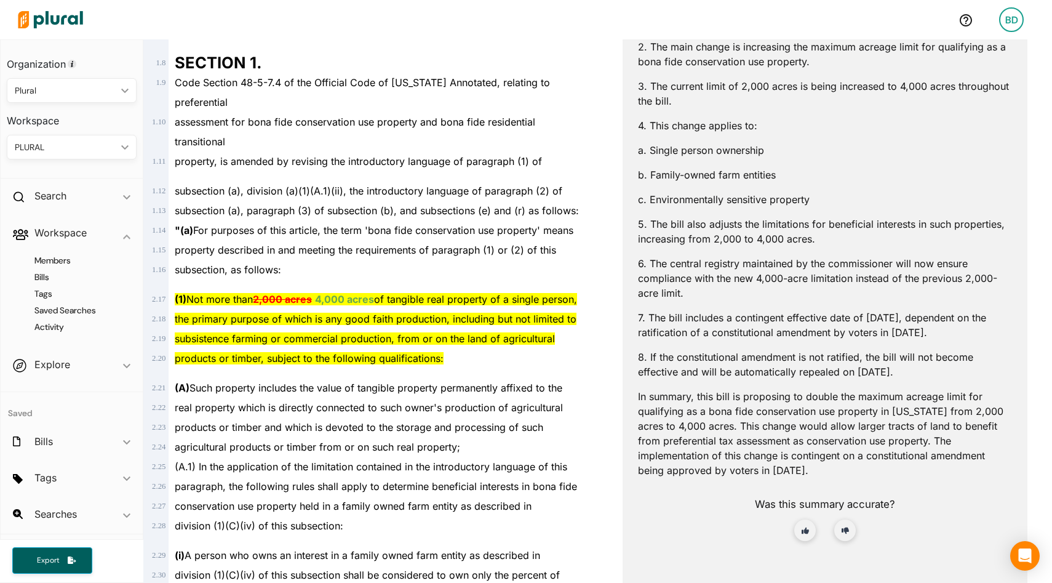
scroll to position [420, 0]
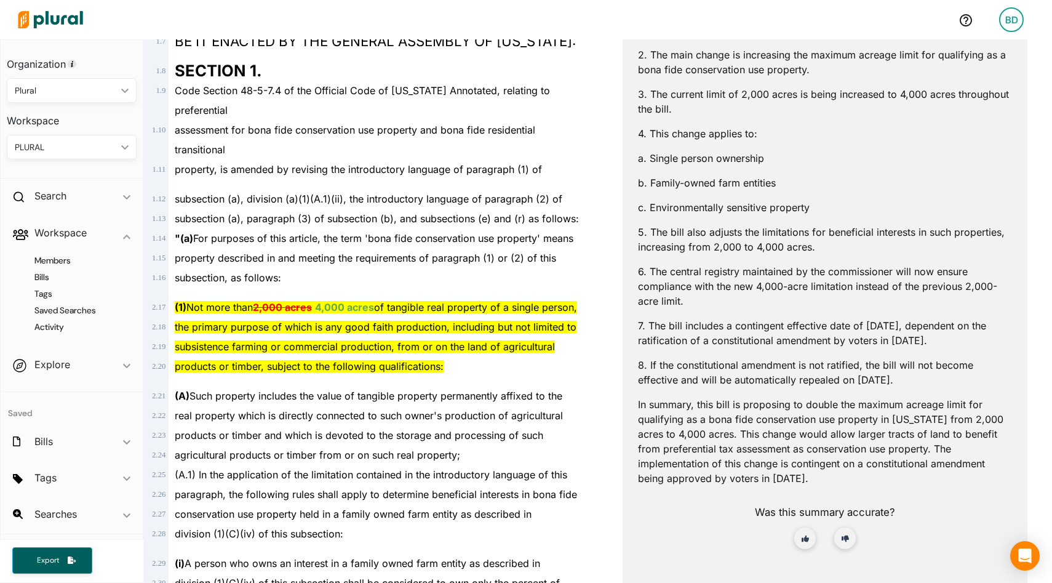
click at [780, 364] on p "8. If the constitutional amendment is not ratified, the bill will not become ef…" at bounding box center [825, 373] width 374 height 30
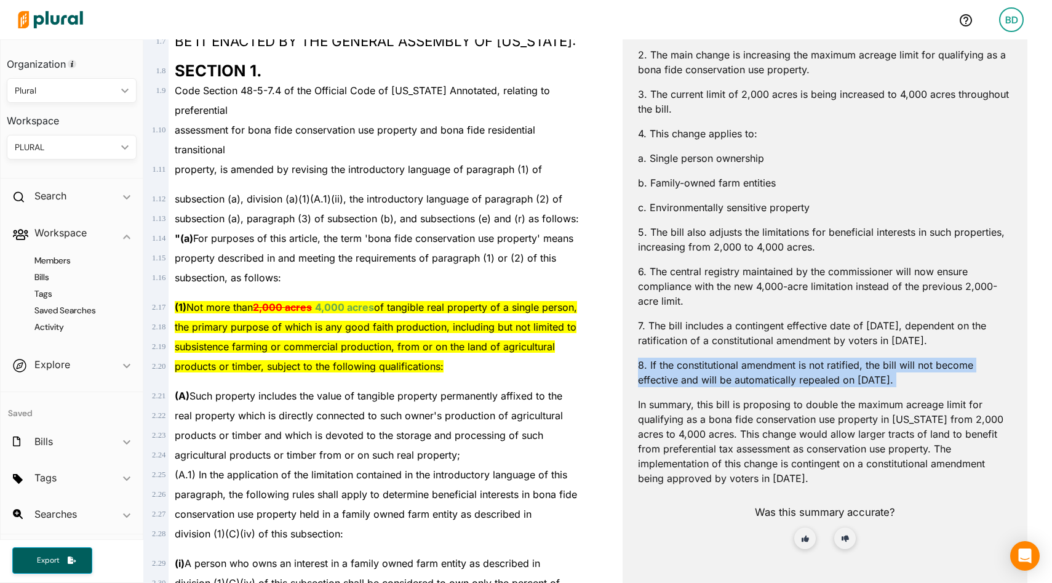
click at [780, 364] on p "8. If the constitutional amendment is not ratified, the bill will not become ef…" at bounding box center [825, 373] width 374 height 30
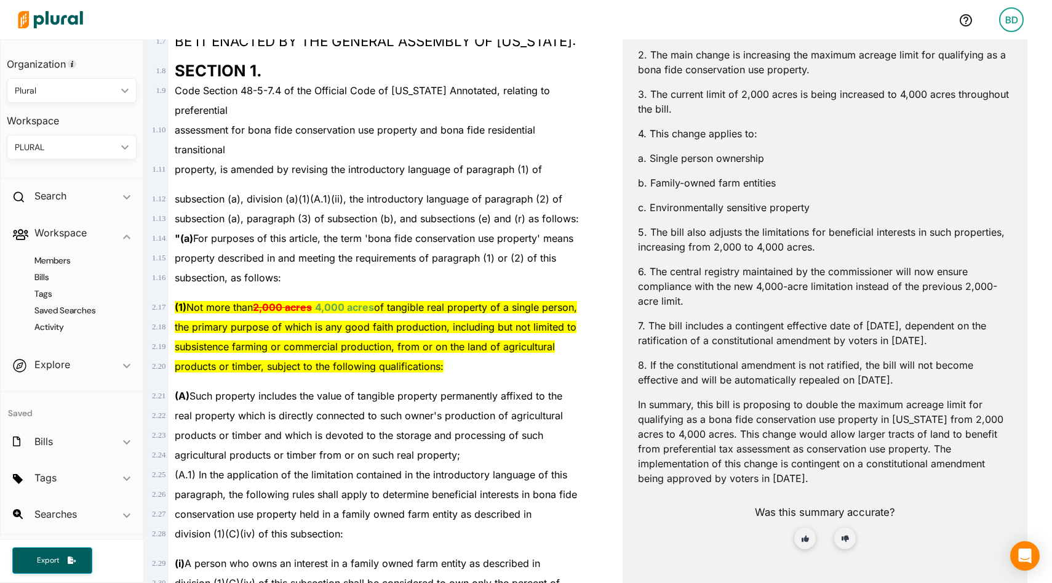
click at [809, 285] on p "6. The central registry maintained by the commissioner will now ensure complian…" at bounding box center [825, 286] width 374 height 44
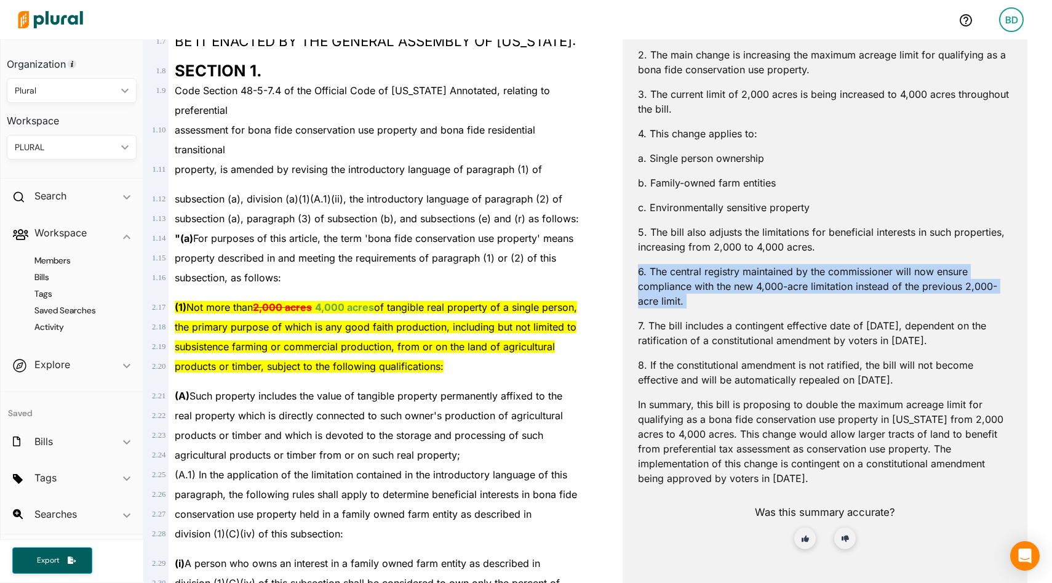
click at [809, 285] on p "6. The central registry maintained by the commissioner will now ensure complian…" at bounding box center [825, 286] width 374 height 44
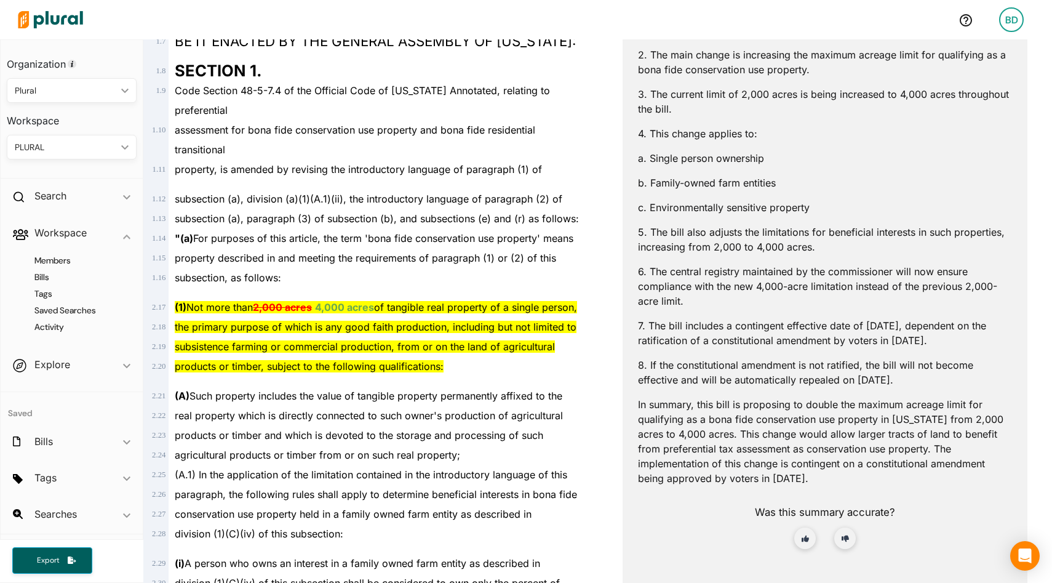
click at [754, 240] on p "5. The bill also adjusts the limitations for beneficial interests in such prope…" at bounding box center [825, 240] width 374 height 30
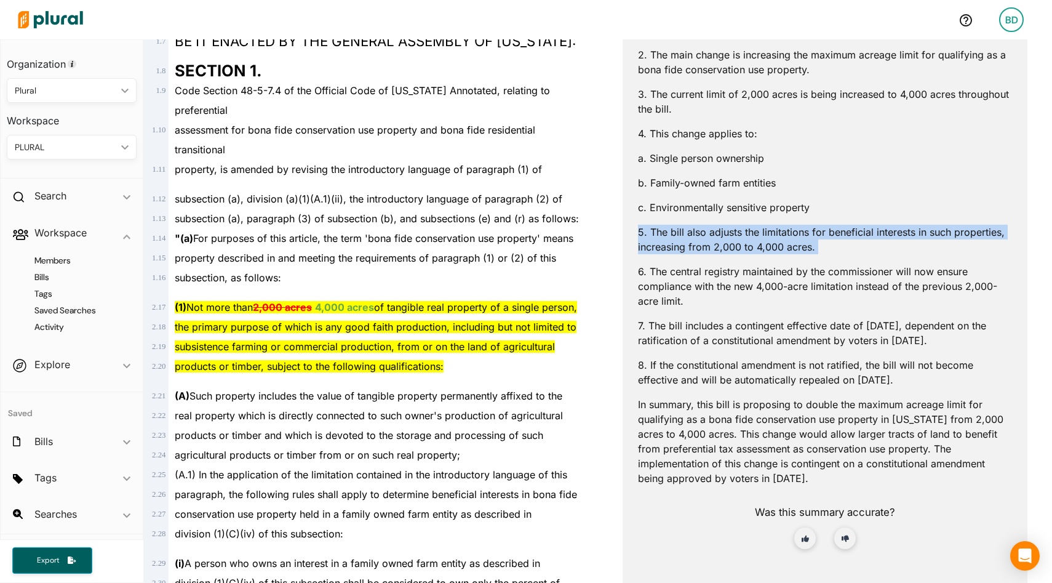
click at [754, 240] on p "5. The bill also adjusts the limitations for beneficial interests in such prope…" at bounding box center [825, 240] width 374 height 30
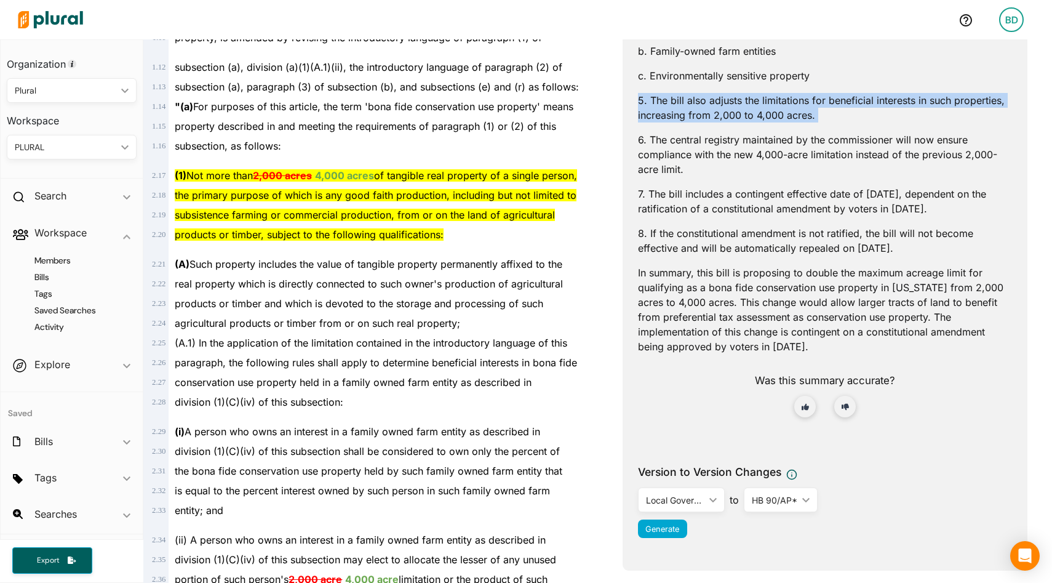
scroll to position [640, 0]
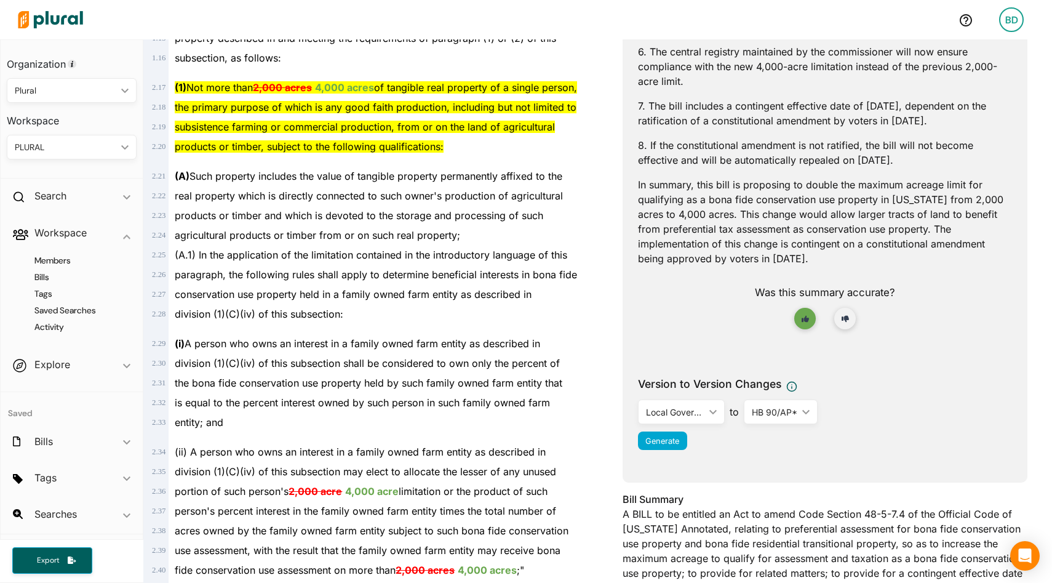
click at [805, 325] on button "Yes" at bounding box center [805, 319] width 22 height 22
